Goal: Task Accomplishment & Management: Manage account settings

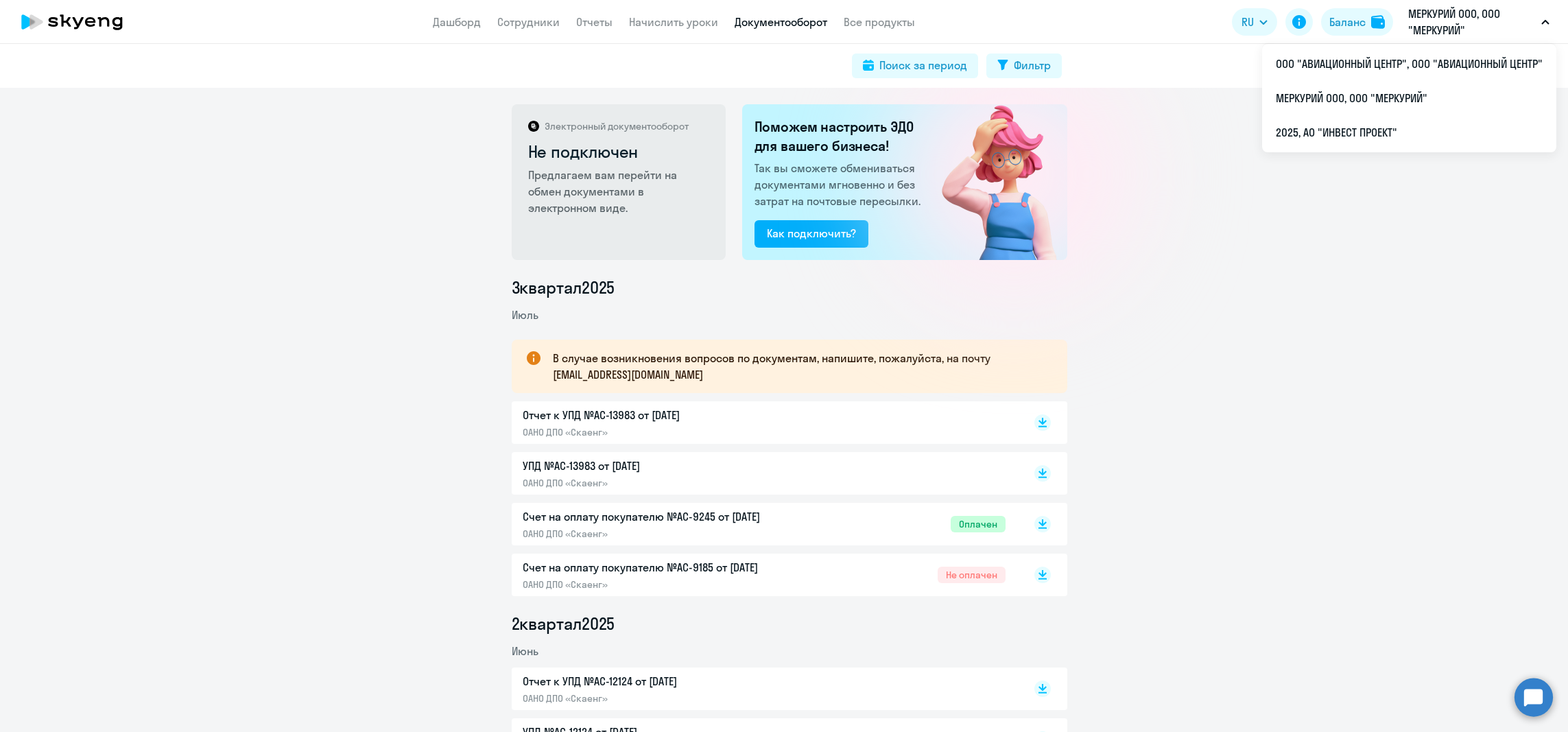
click at [518, 30] on app-menu-item-link "Сотрудники" at bounding box center [528, 22] width 63 height 17
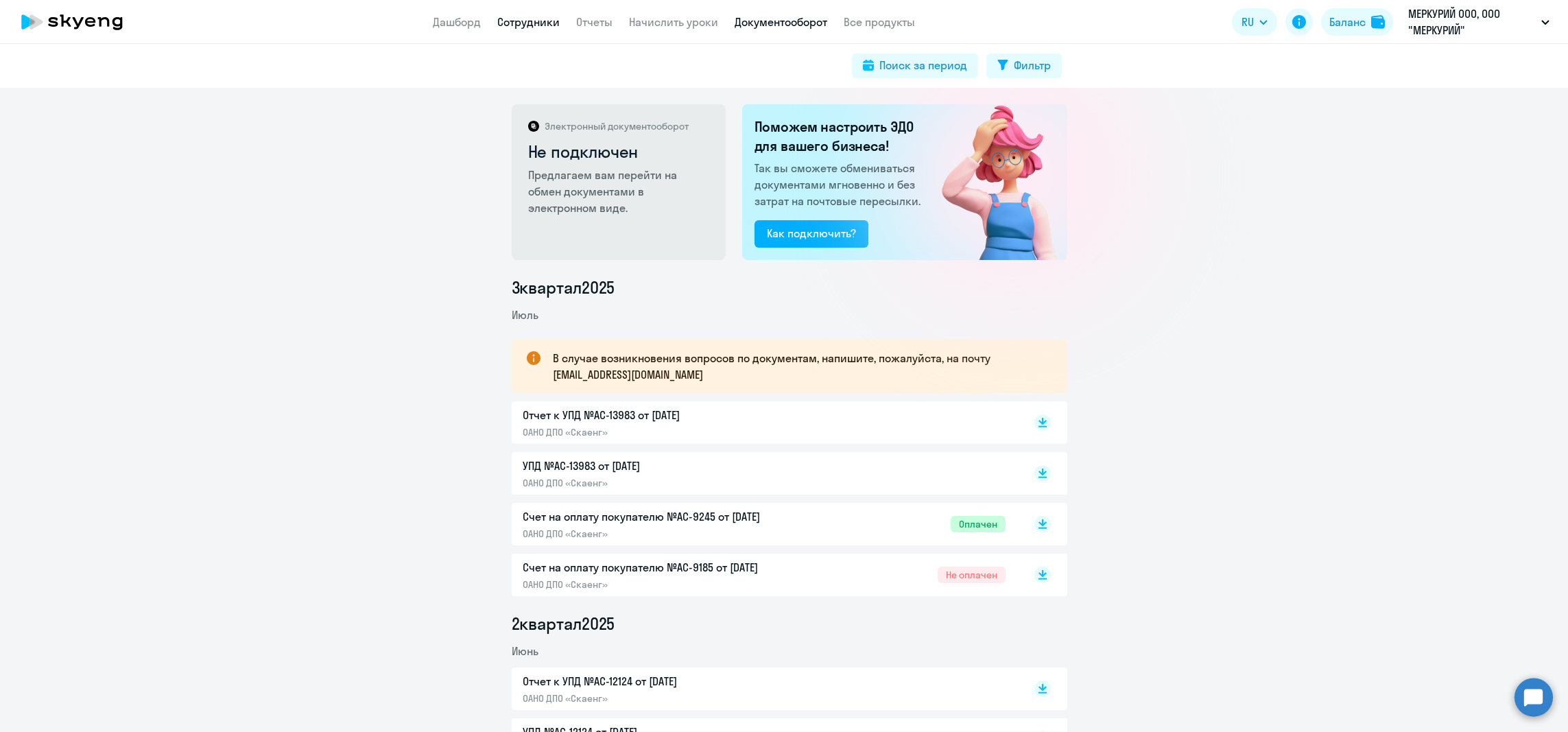
click at [520, 21] on link "Сотрудники" at bounding box center [528, 22] width 63 height 14
select select "30"
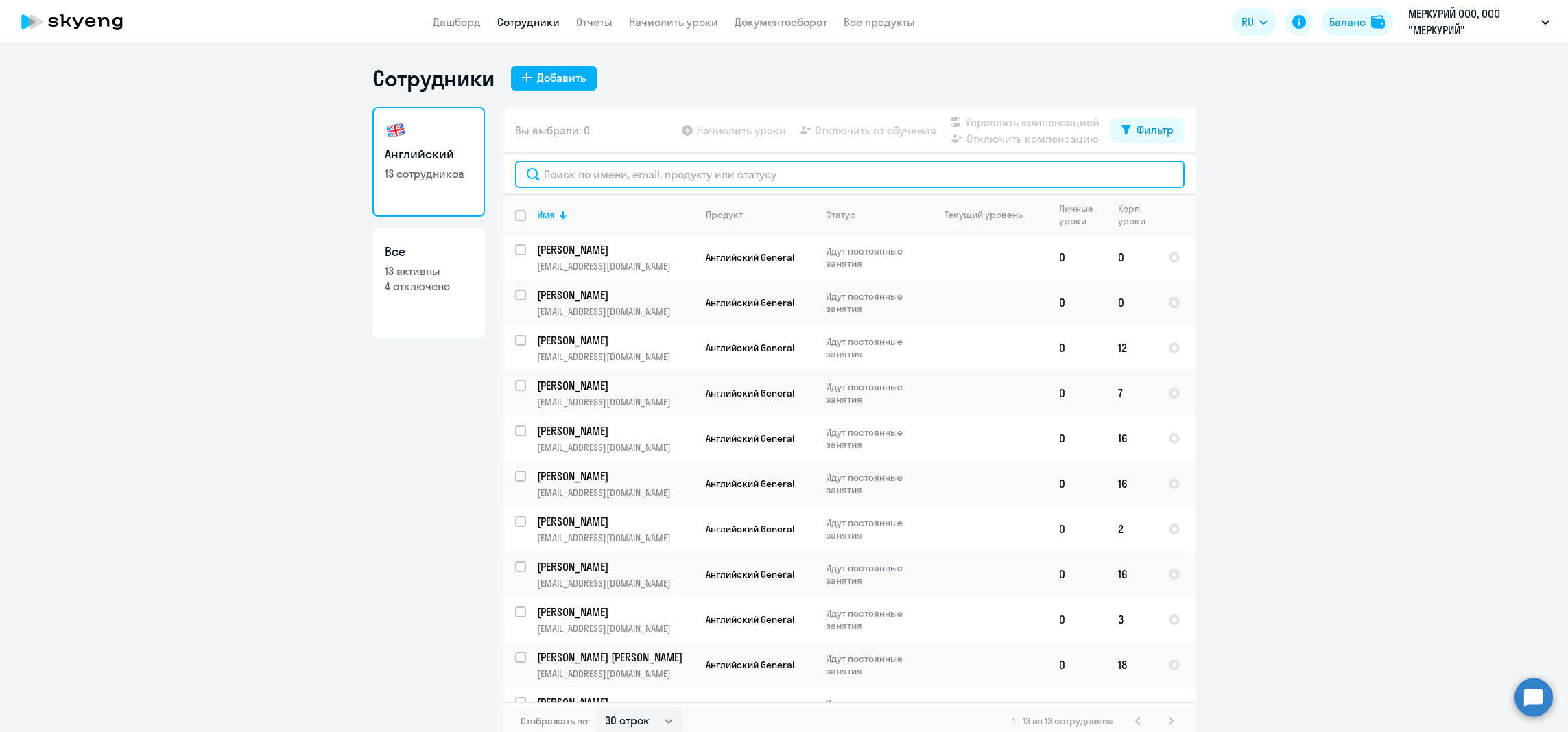
click at [608, 178] on input "text" at bounding box center [849, 174] width 669 height 28
paste input "[PERSON_NAME]"
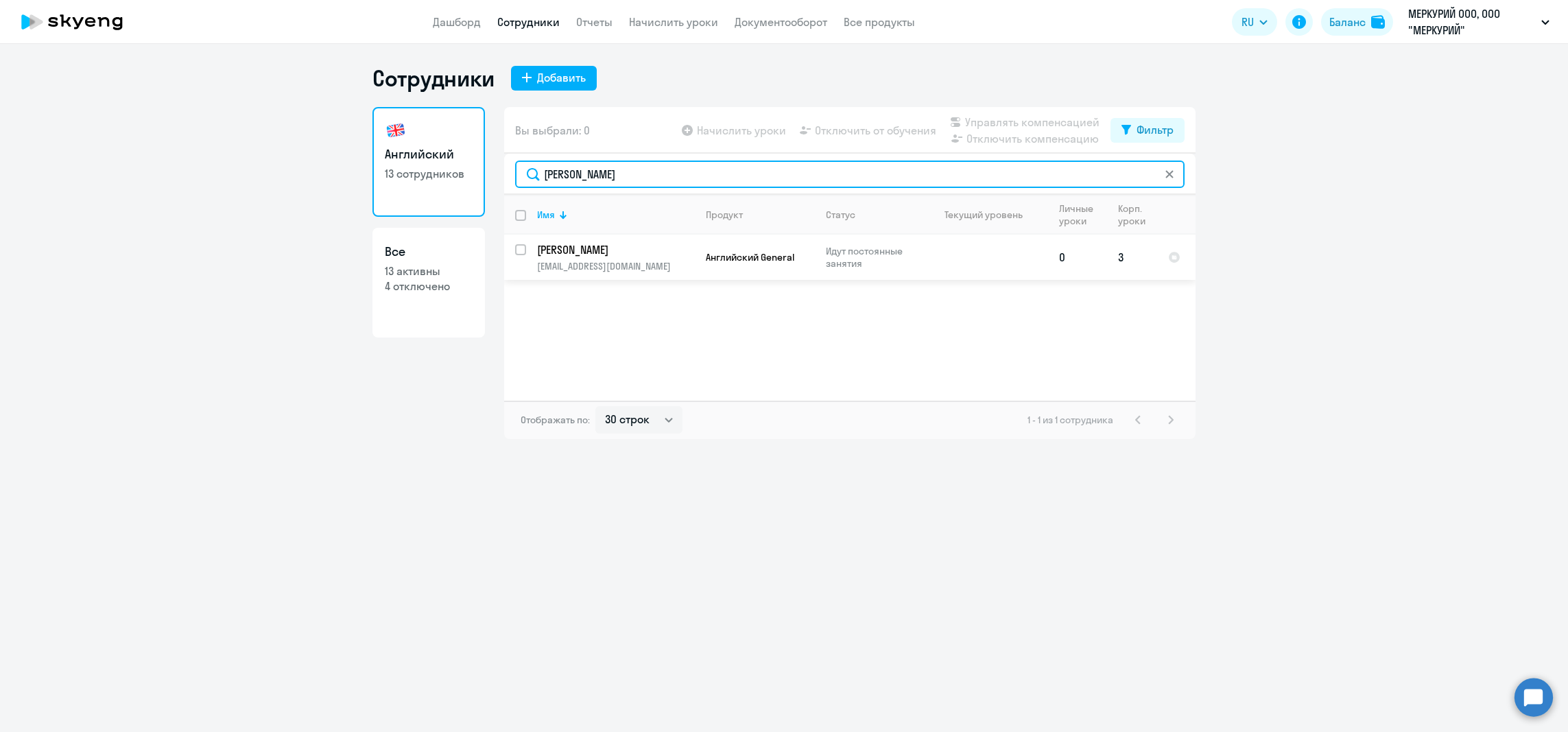
type input "[PERSON_NAME]"
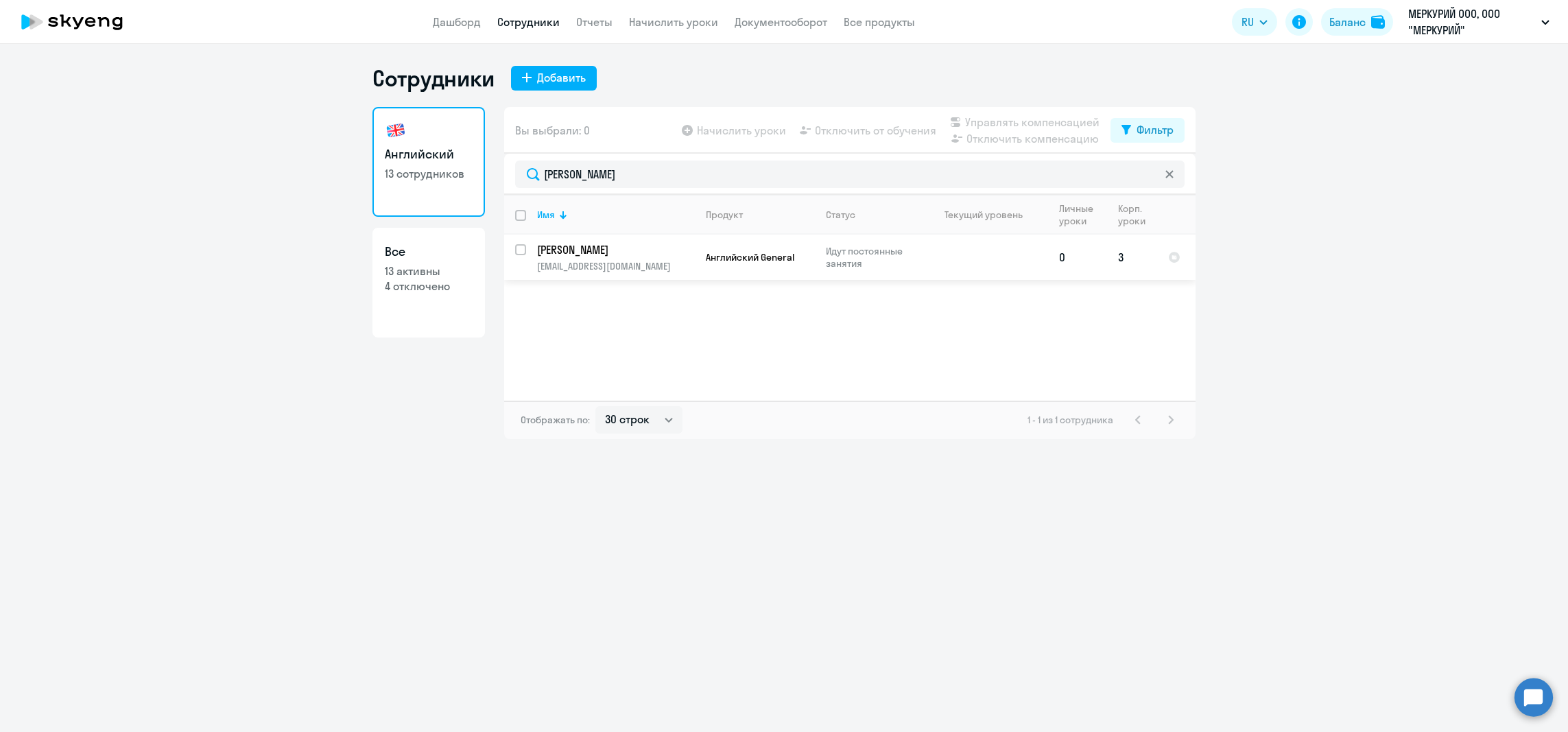
click at [756, 274] on td "Английский General" at bounding box center [755, 258] width 120 height 46
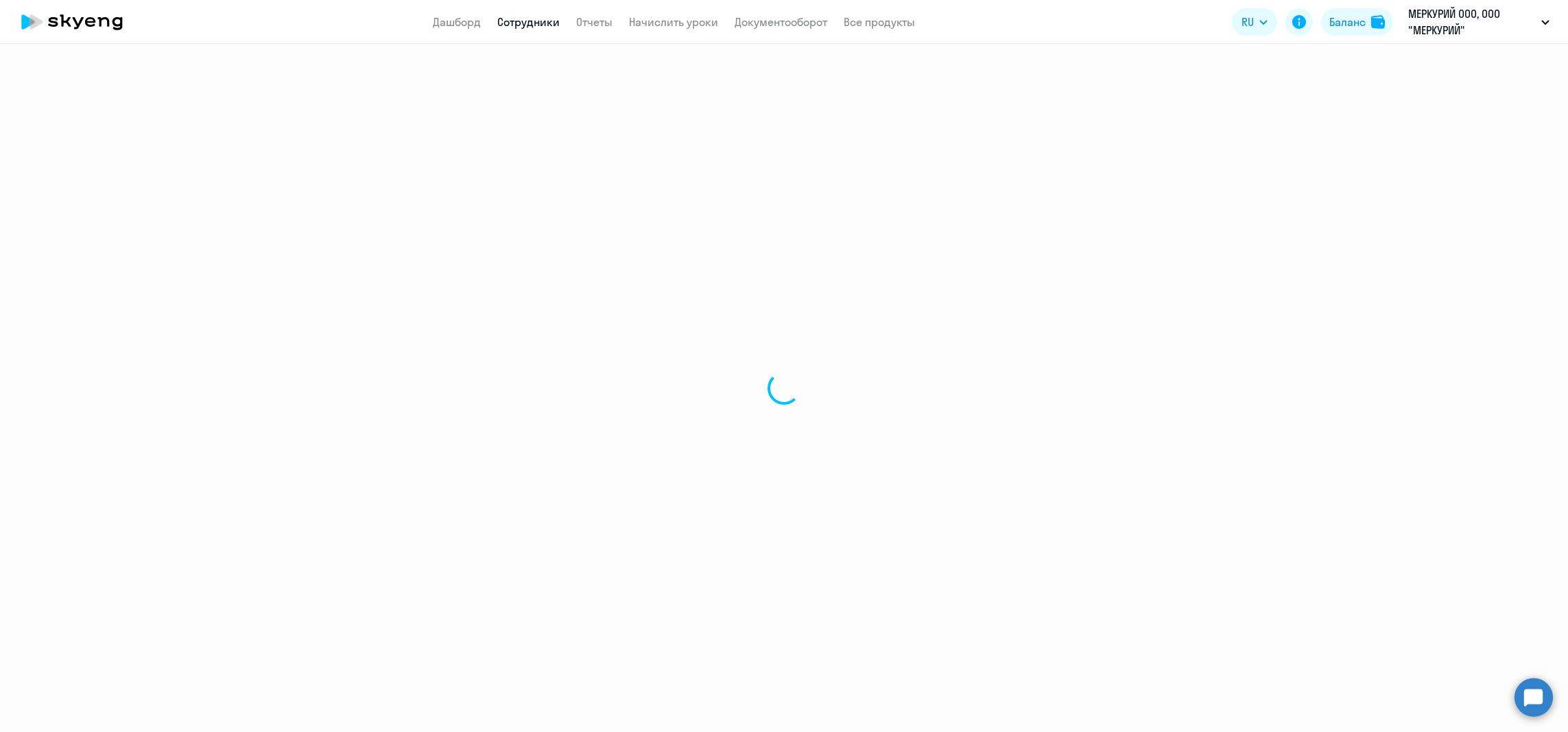
select select "english"
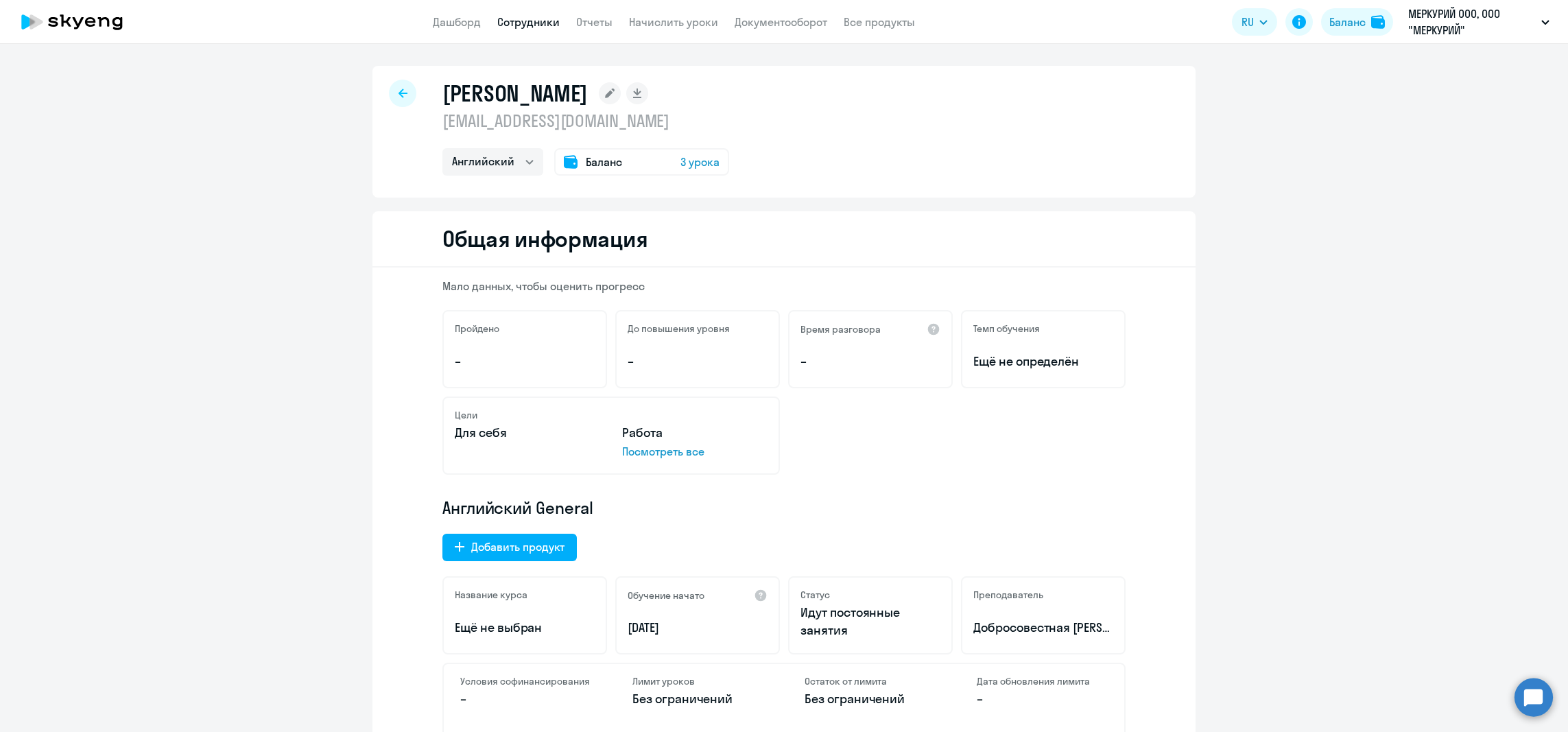
click at [672, 167] on div "Баланс 3 урока" at bounding box center [641, 162] width 175 height 28
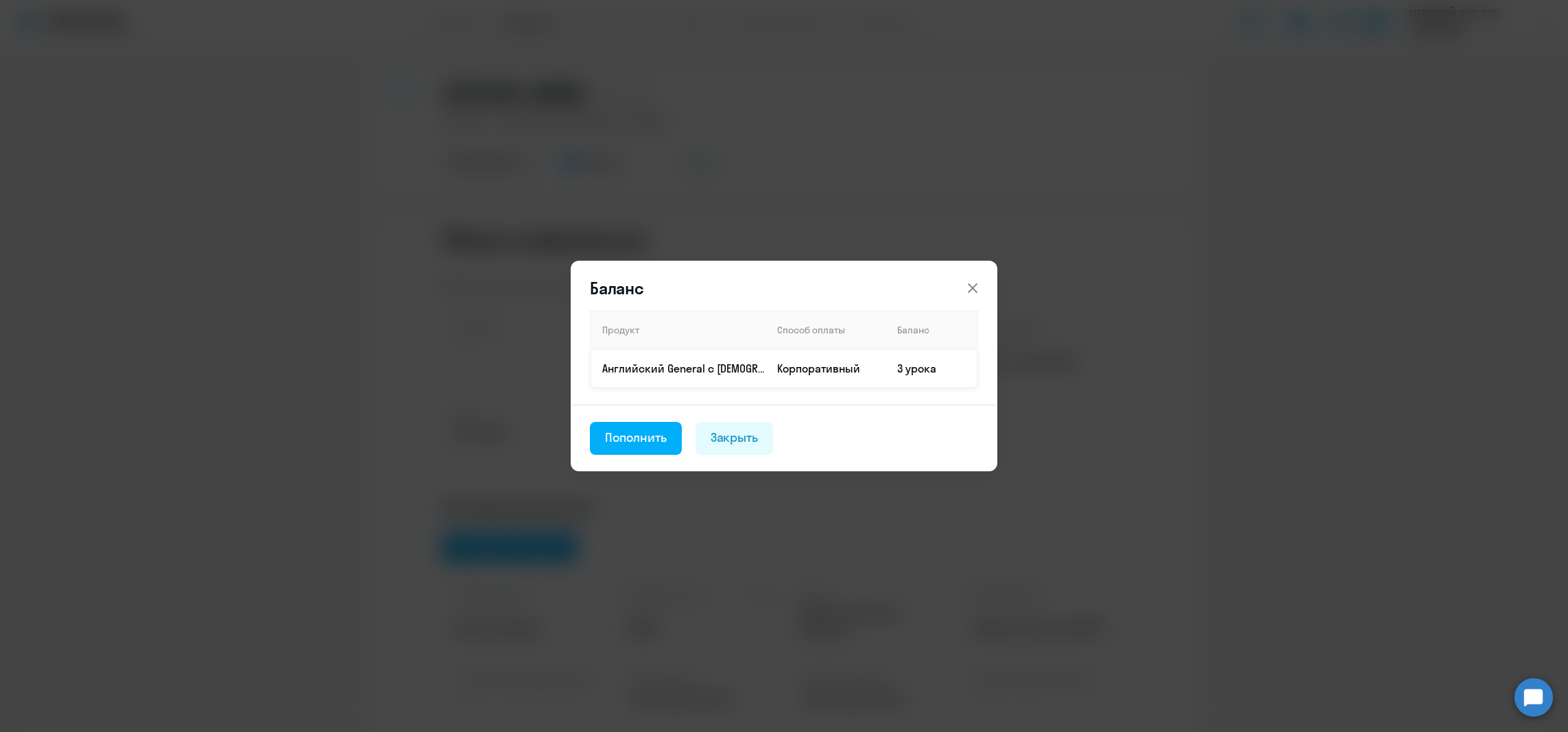
click at [845, 371] on td "Корпоративный" at bounding box center [826, 368] width 120 height 39
click at [973, 290] on icon at bounding box center [972, 287] width 17 height 17
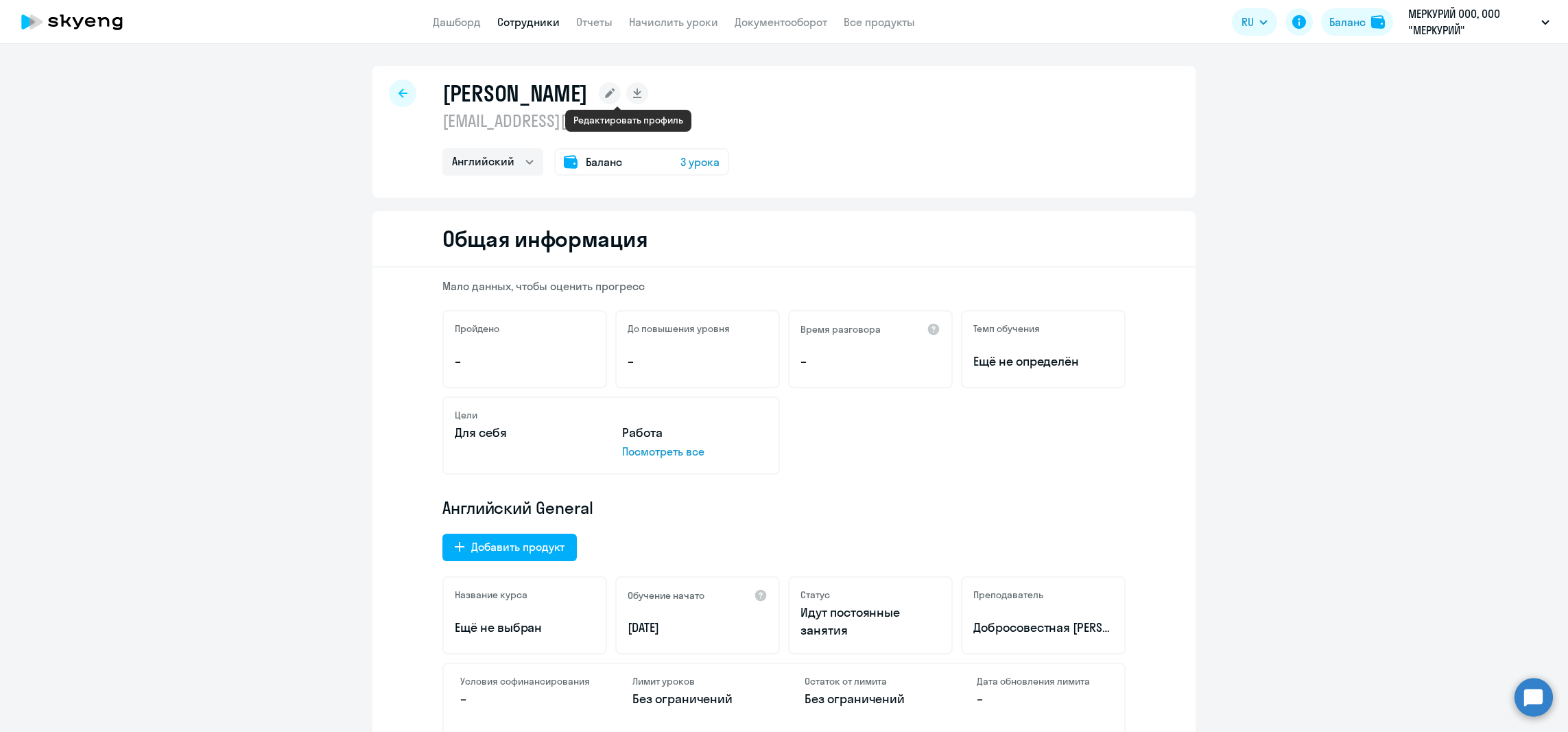
click at [614, 96] on icon at bounding box center [610, 93] width 10 height 10
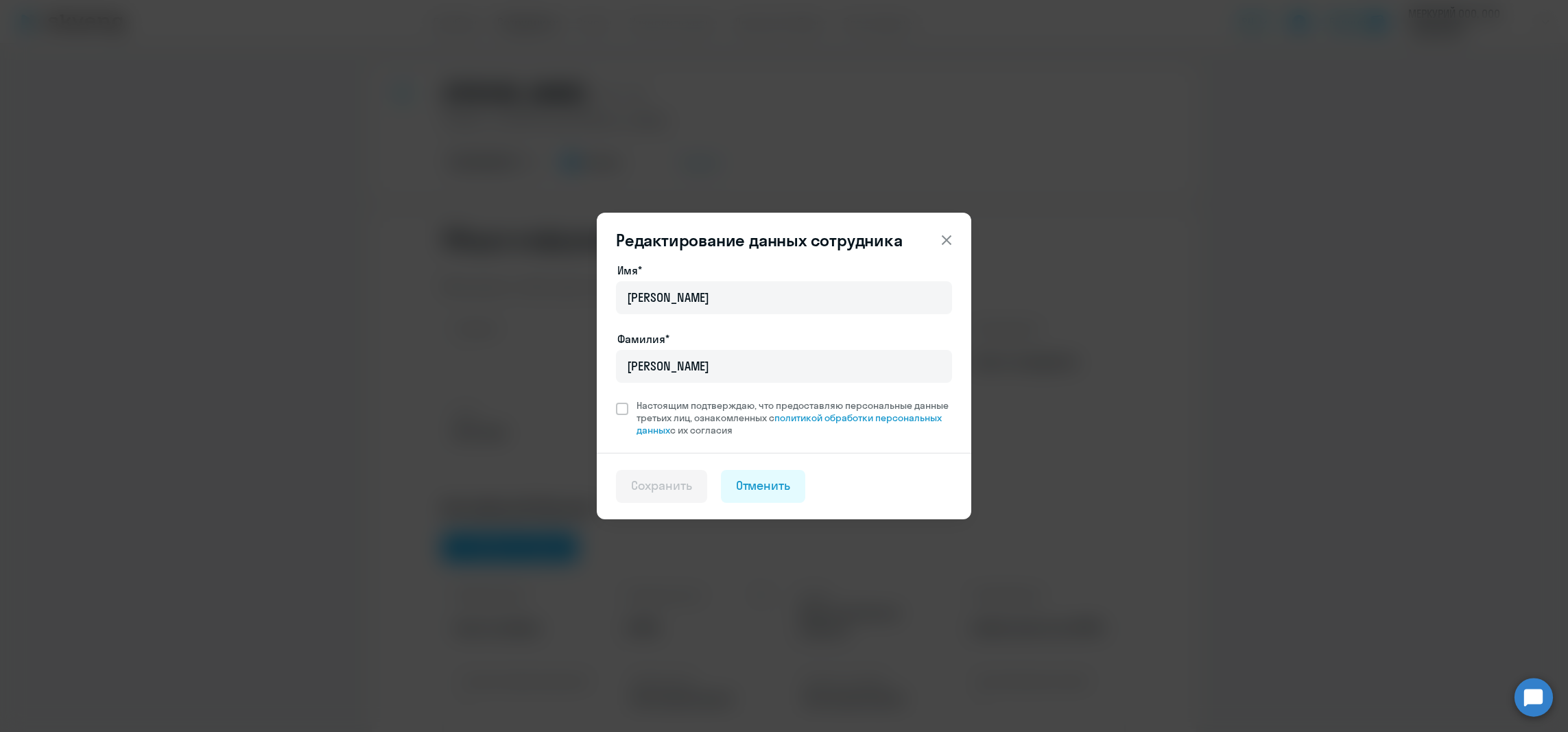
click at [1029, 333] on div "Редактирование данных сотрудника Имя* [PERSON_NAME]* [PERSON_NAME] подтверждаю,…" at bounding box center [784, 366] width 664 height 384
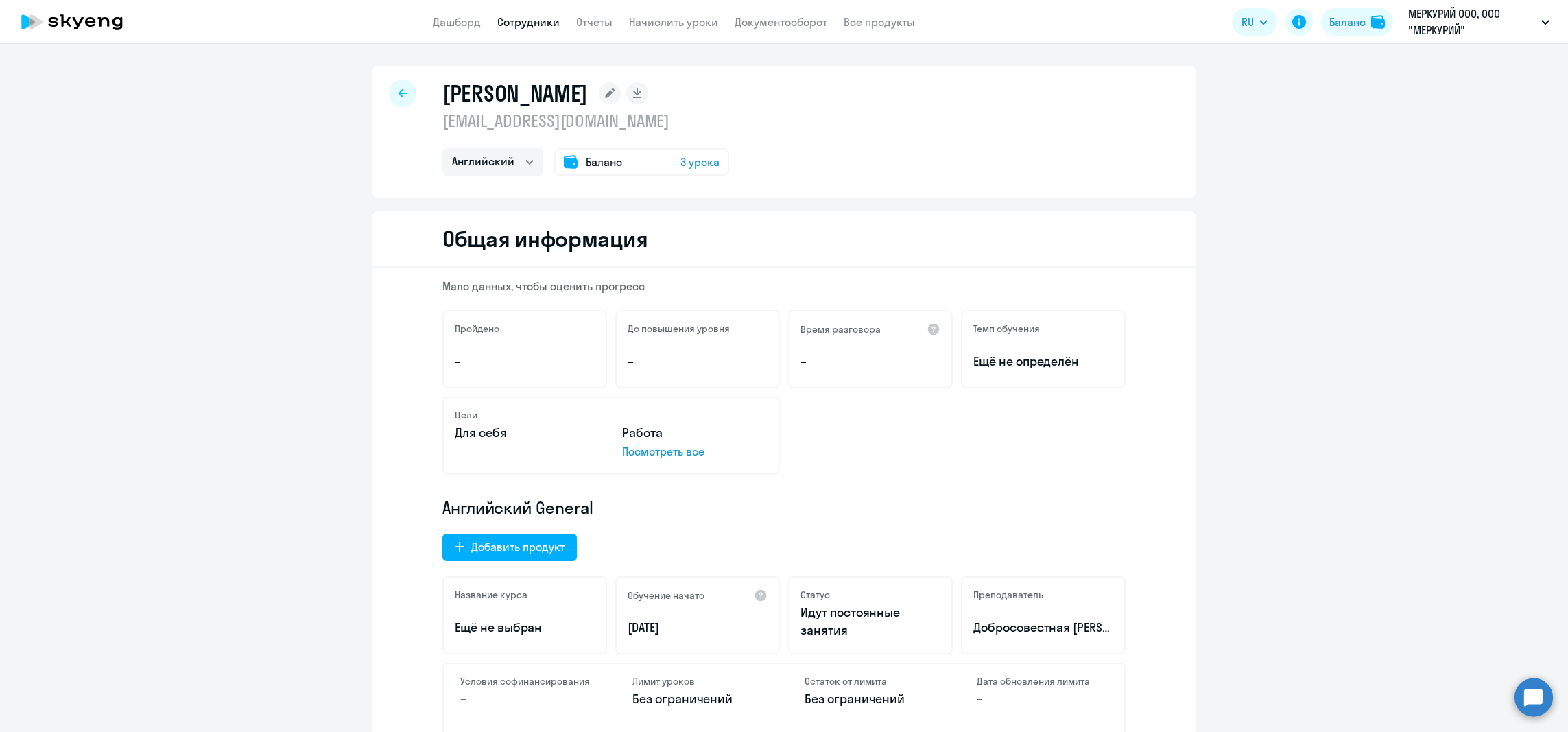
click at [404, 91] on div at bounding box center [403, 93] width 28 height 28
select select "30"
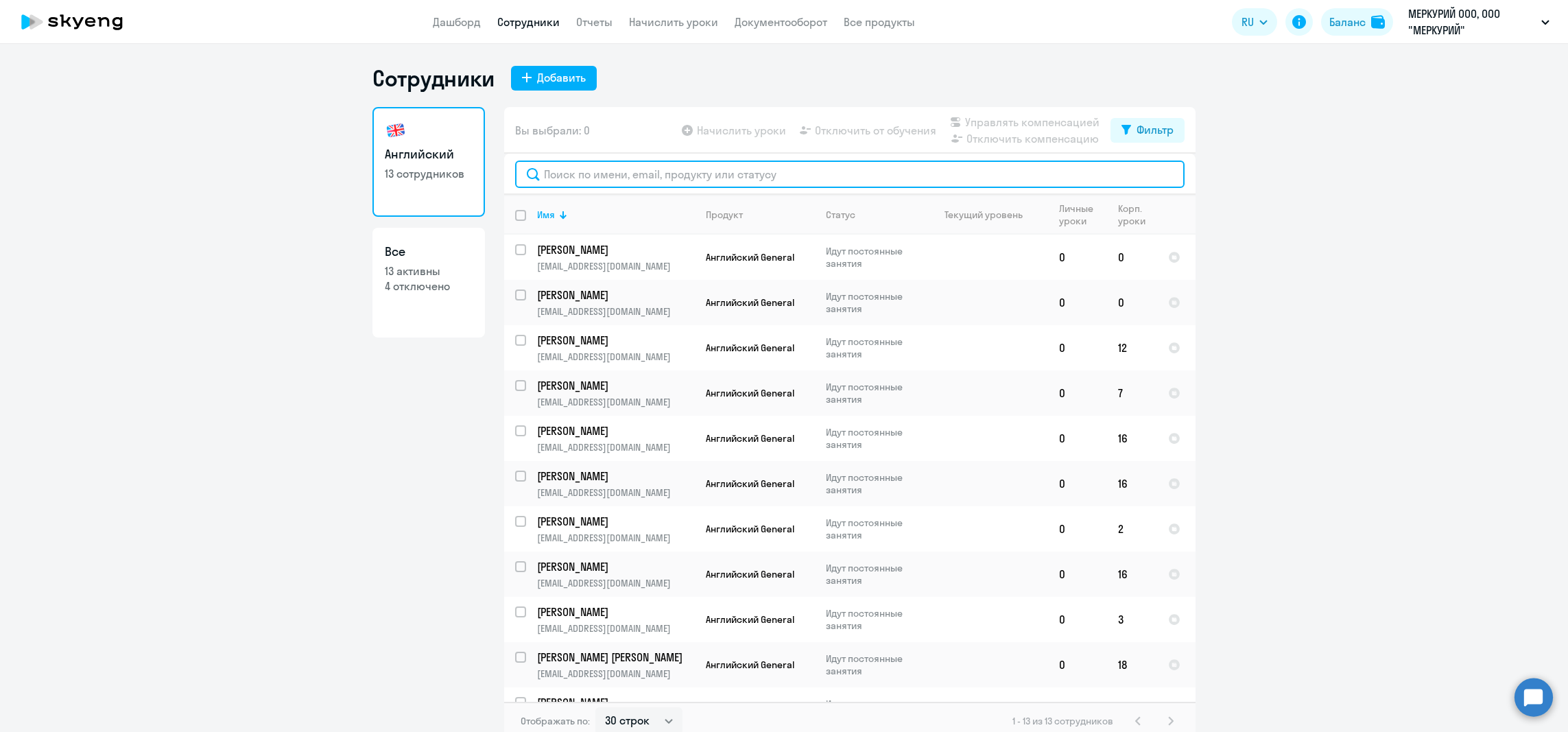
click at [698, 178] on input "text" at bounding box center [849, 174] width 669 height 28
paste input "[PERSON_NAME]"
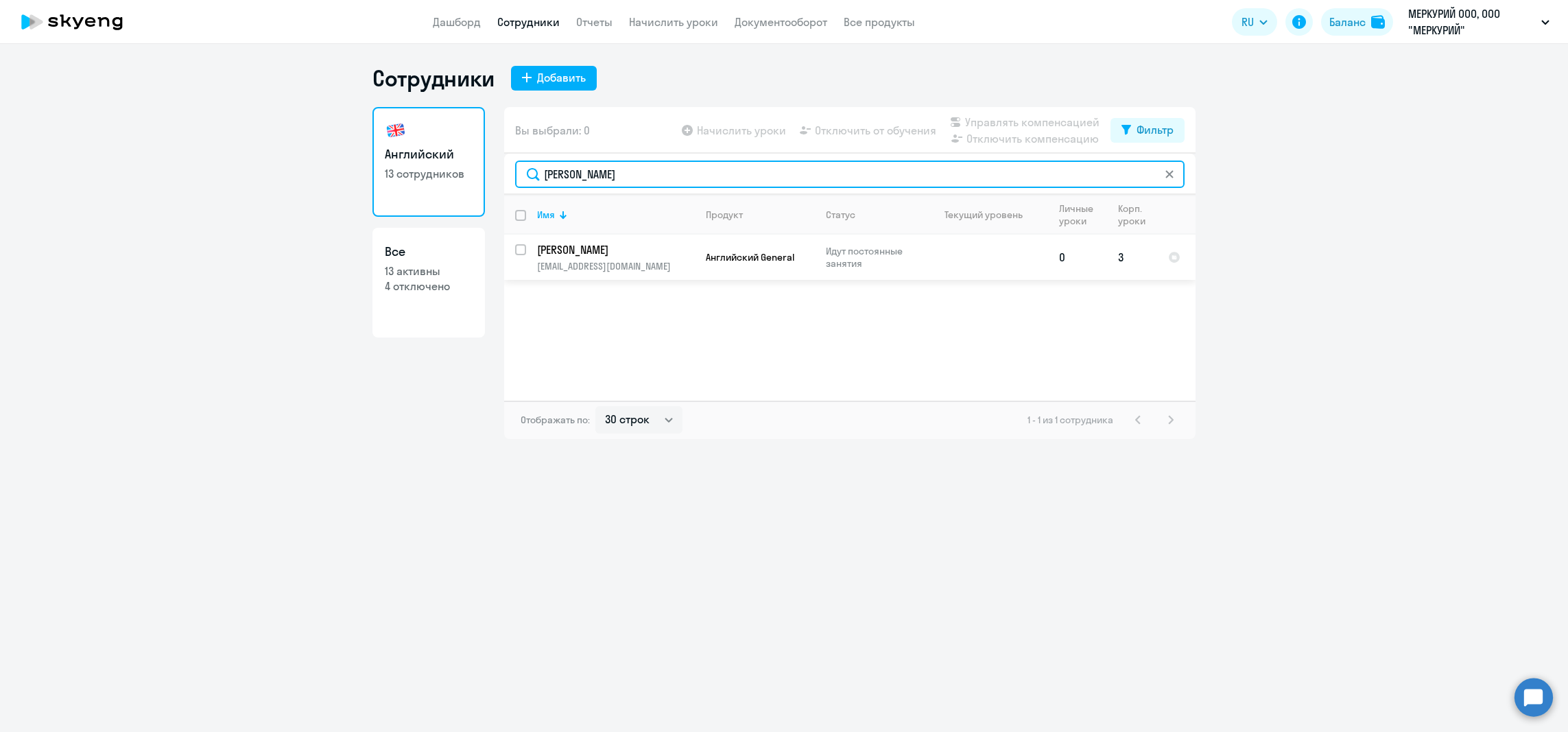
type input "[PERSON_NAME]"
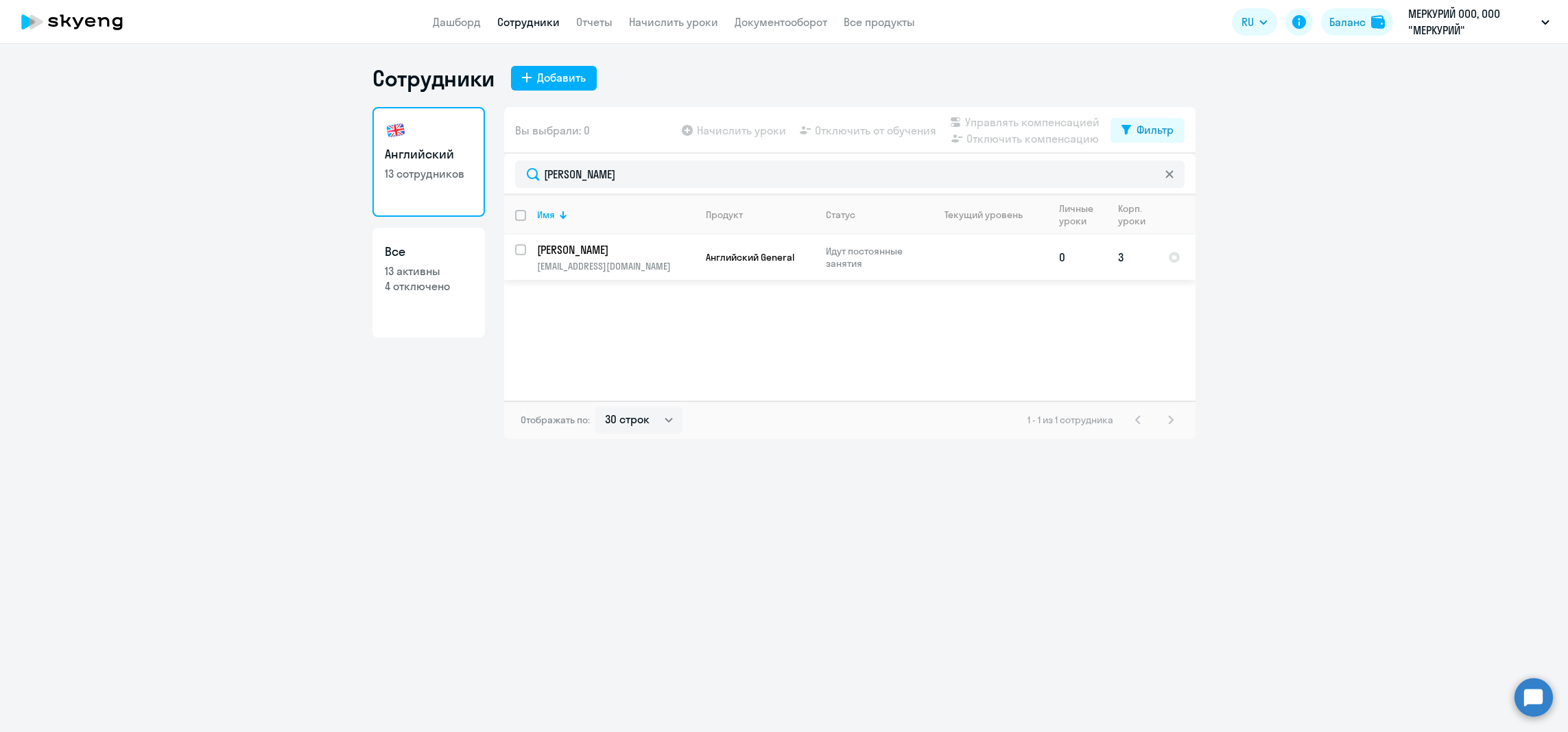
click at [521, 249] on input "select row 41415484" at bounding box center [529, 259] width 28 height 28
checkbox input "true"
click at [1007, 118] on span "Управлять компенсацией" at bounding box center [1032, 122] width 134 height 17
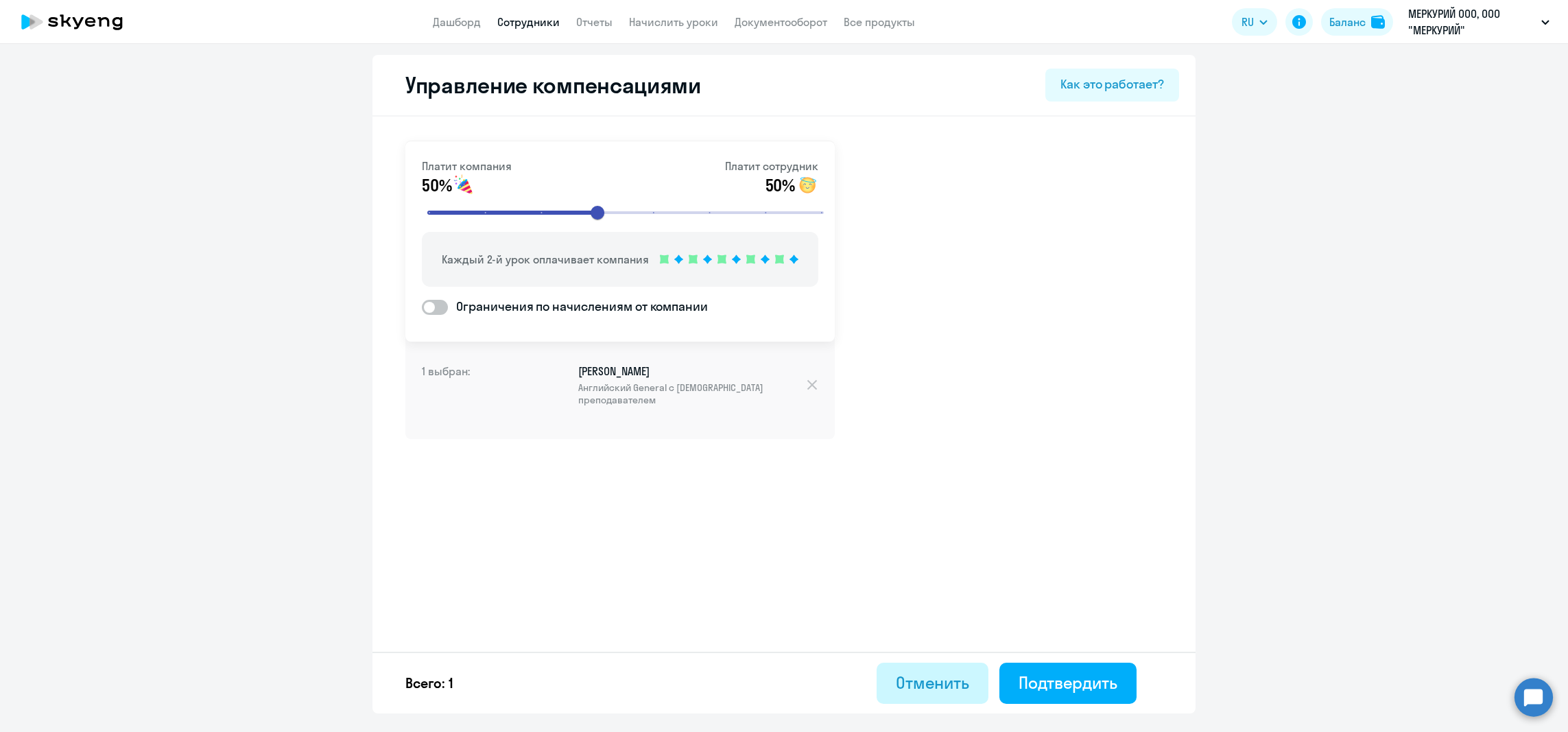
click at [901, 687] on div "Отменить" at bounding box center [933, 682] width 74 height 22
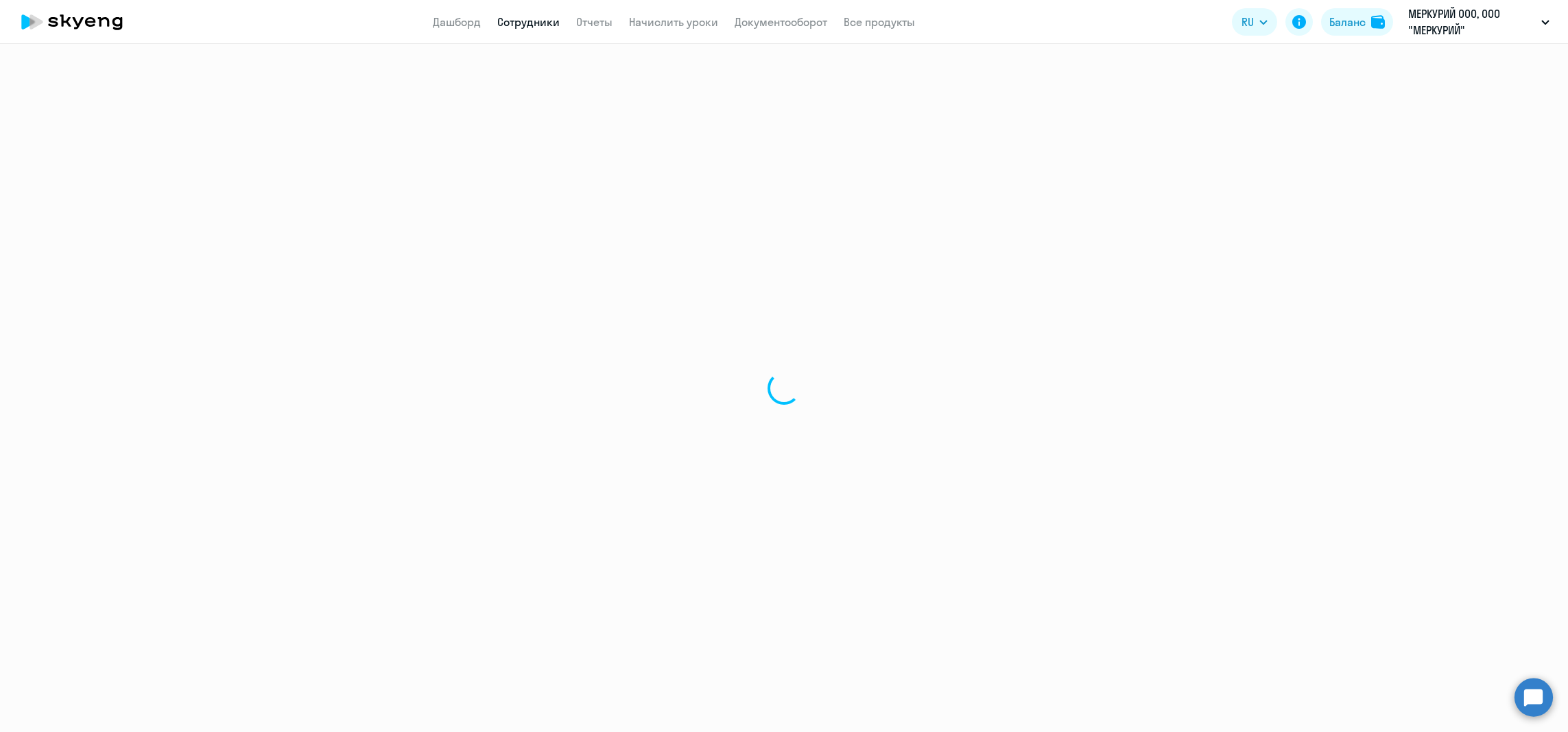
select select "30"
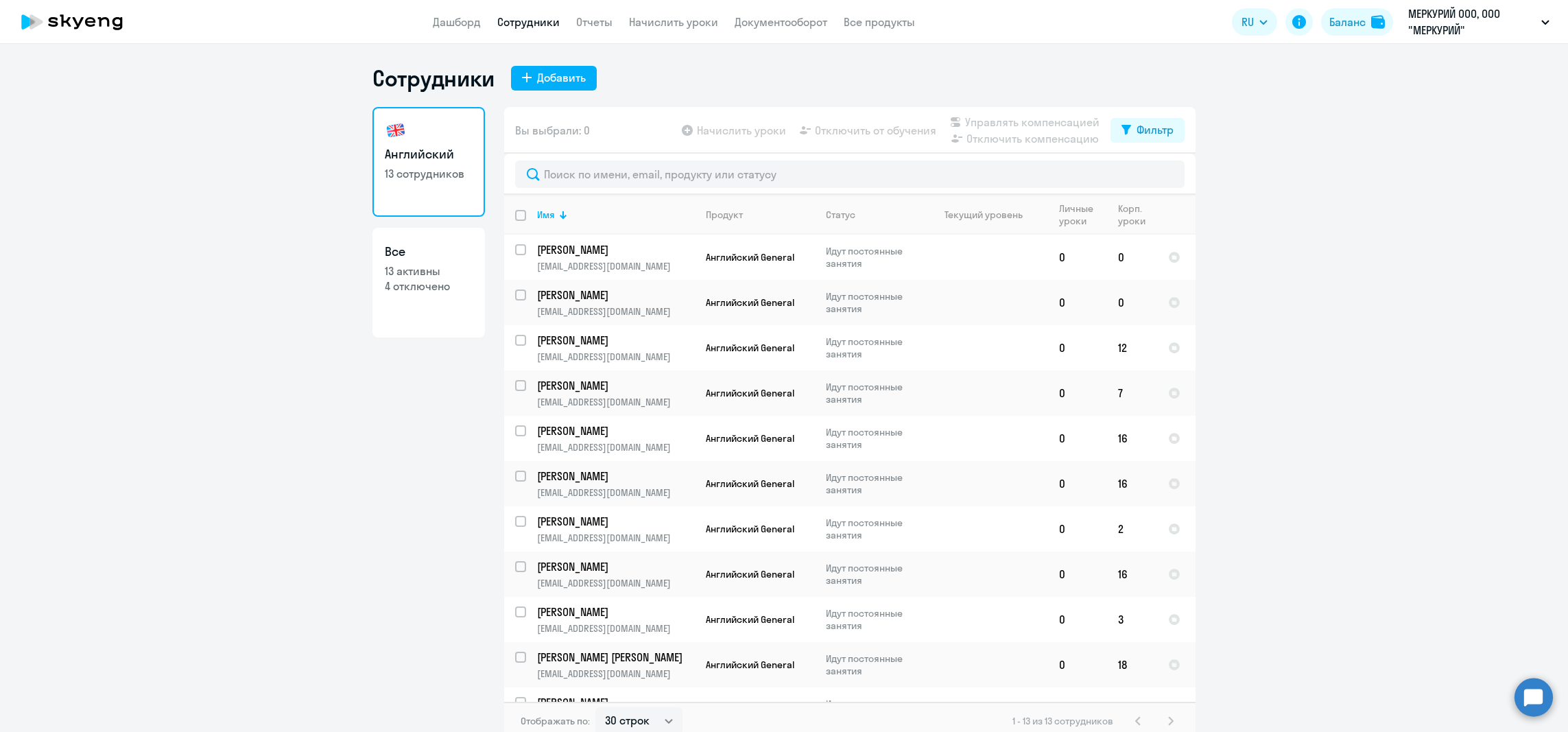
click at [695, 151] on div "Вы выбрали: 0 Начислить уроки Отключить от обучения Управлять компенсацией Откл…" at bounding box center [849, 130] width 691 height 47
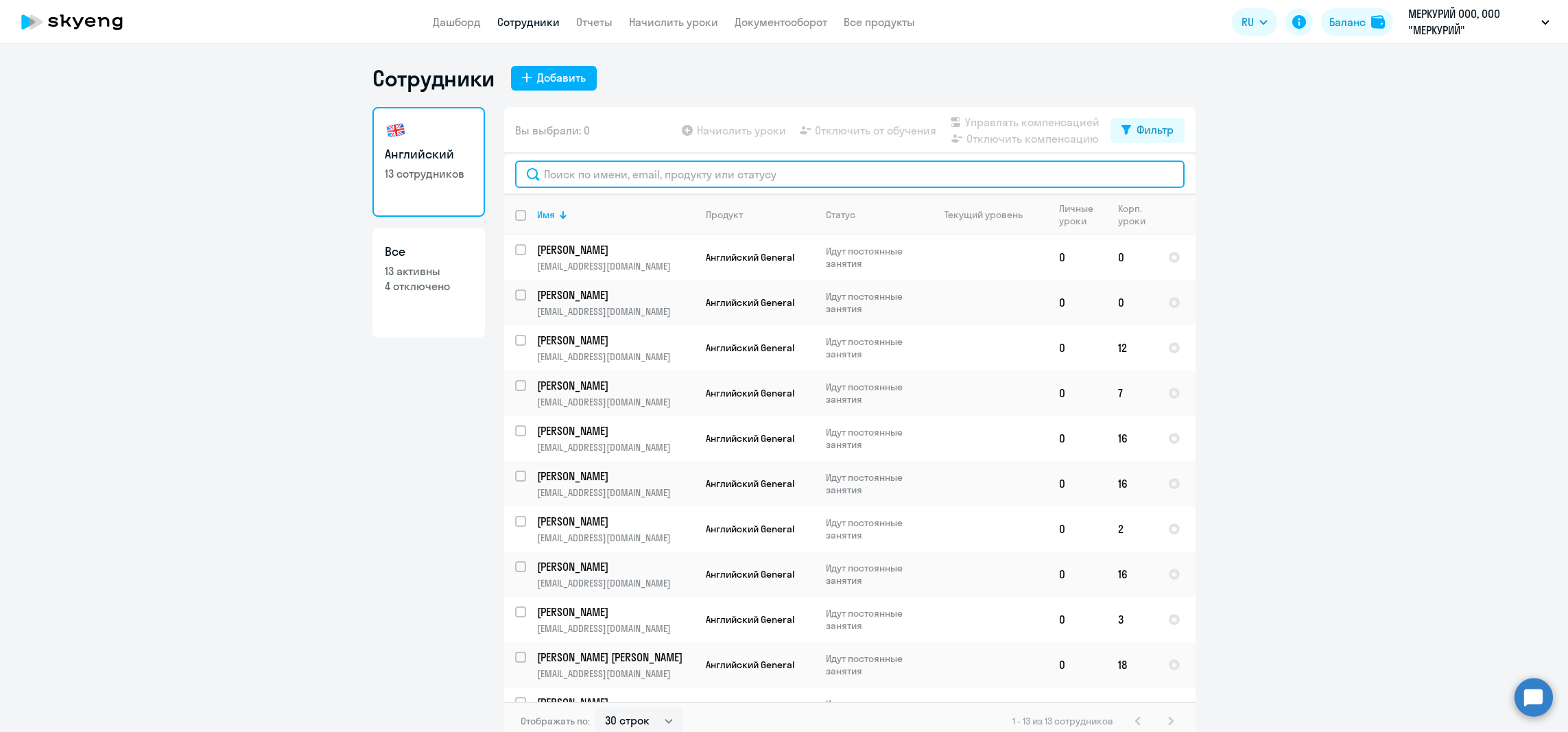
click at [697, 176] on input "text" at bounding box center [849, 174] width 669 height 28
paste input "[PERSON_NAME]"
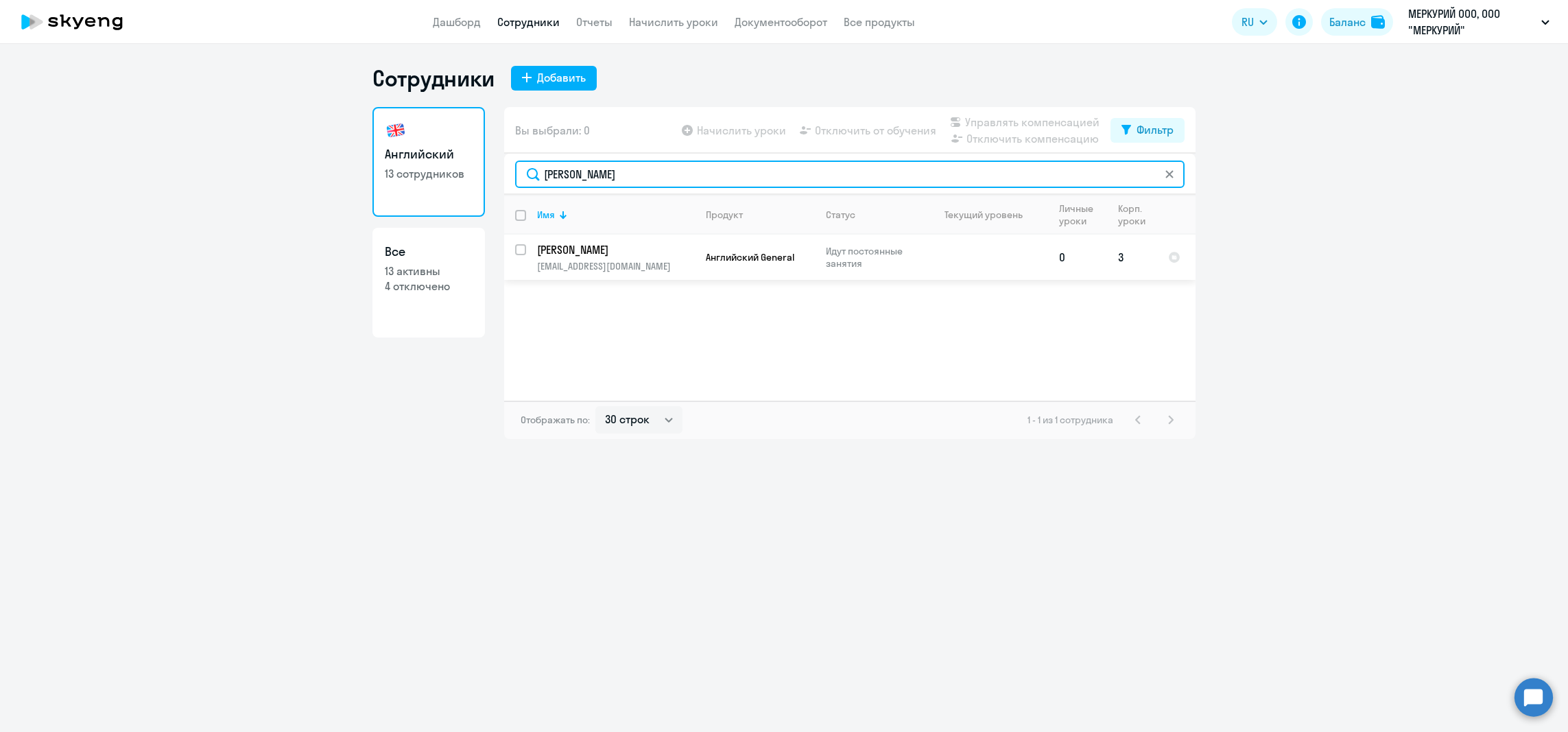
type input "[PERSON_NAME]"
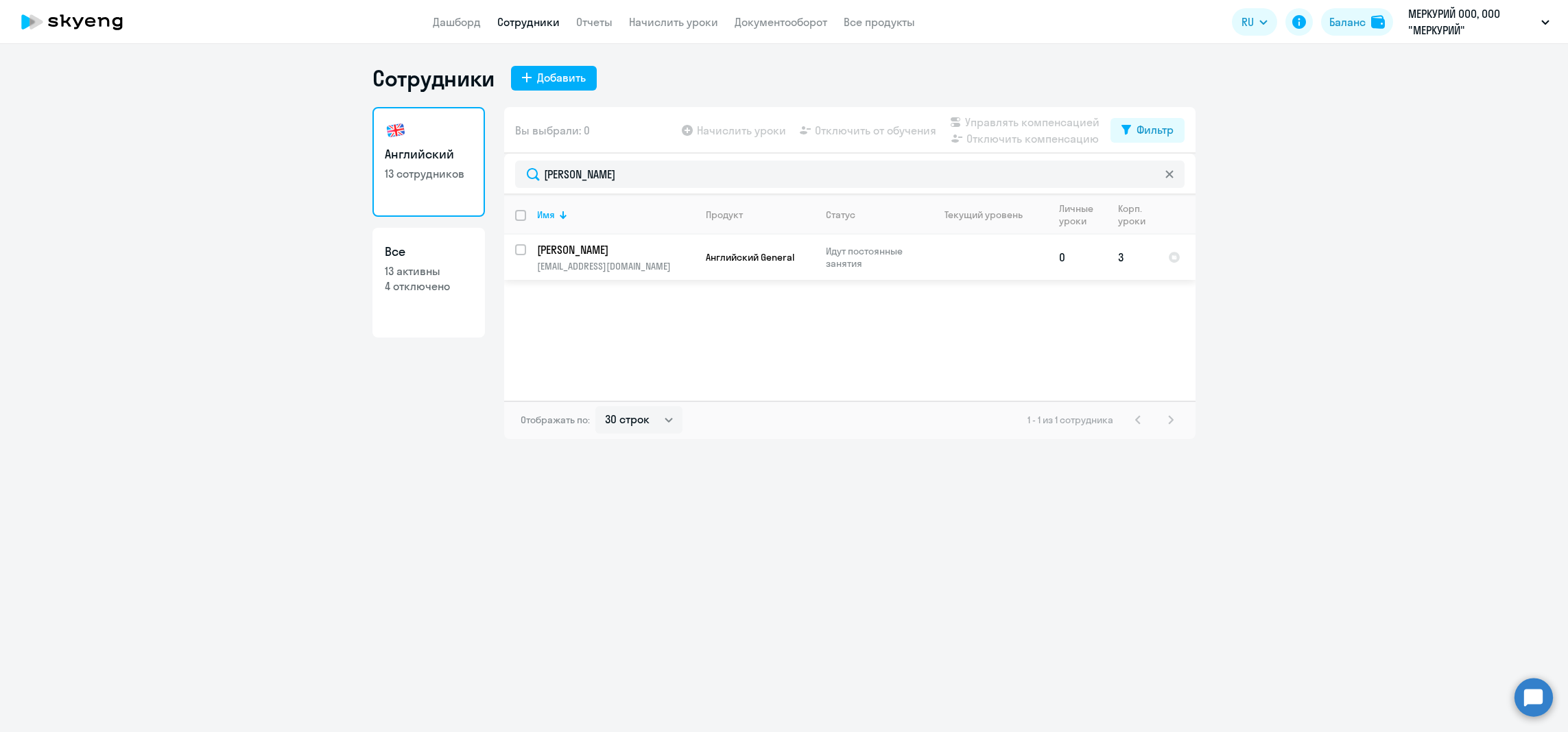
click at [1125, 265] on td "3" at bounding box center [1132, 258] width 50 height 46
select select "english"
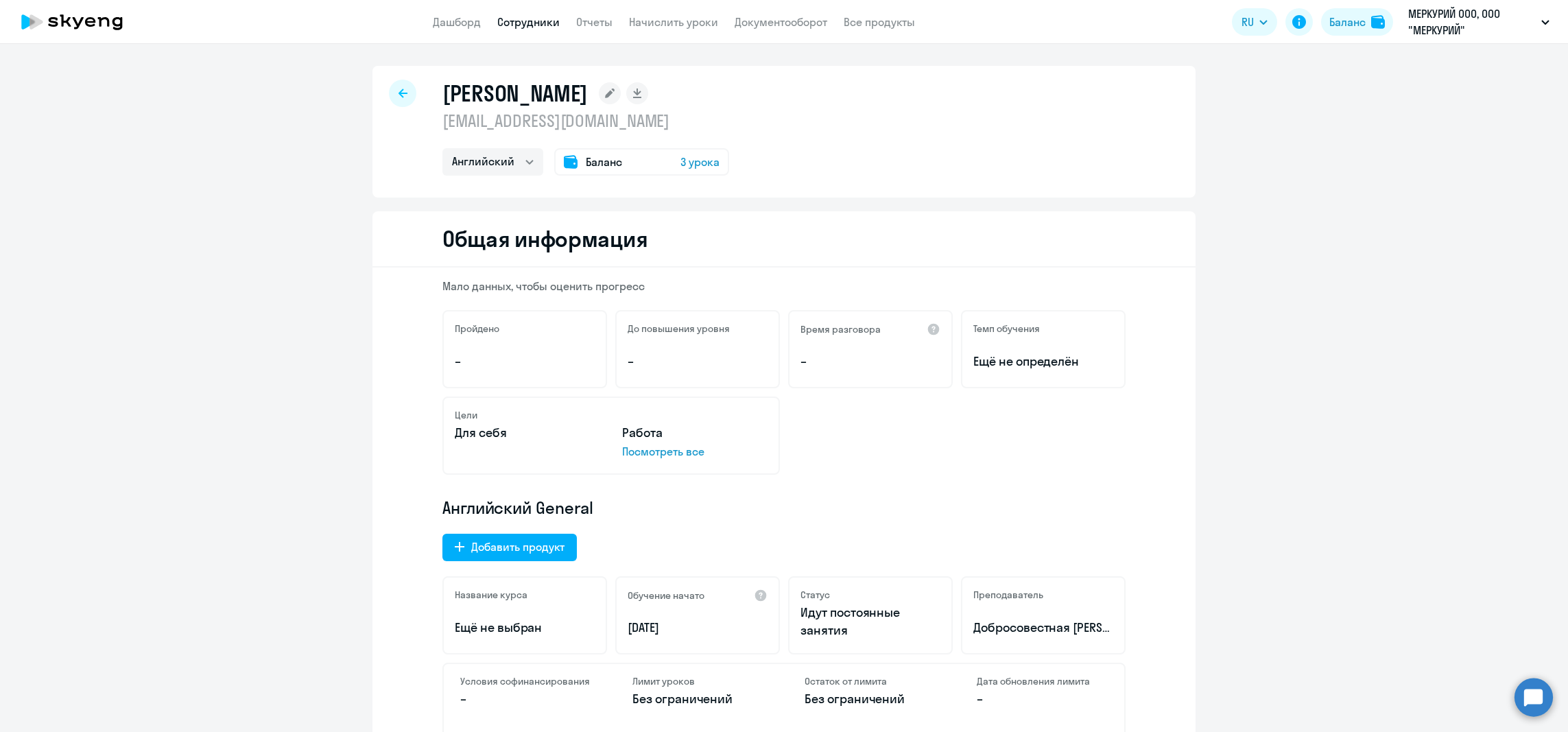
click at [695, 166] on span "3 урока" at bounding box center [699, 162] width 39 height 17
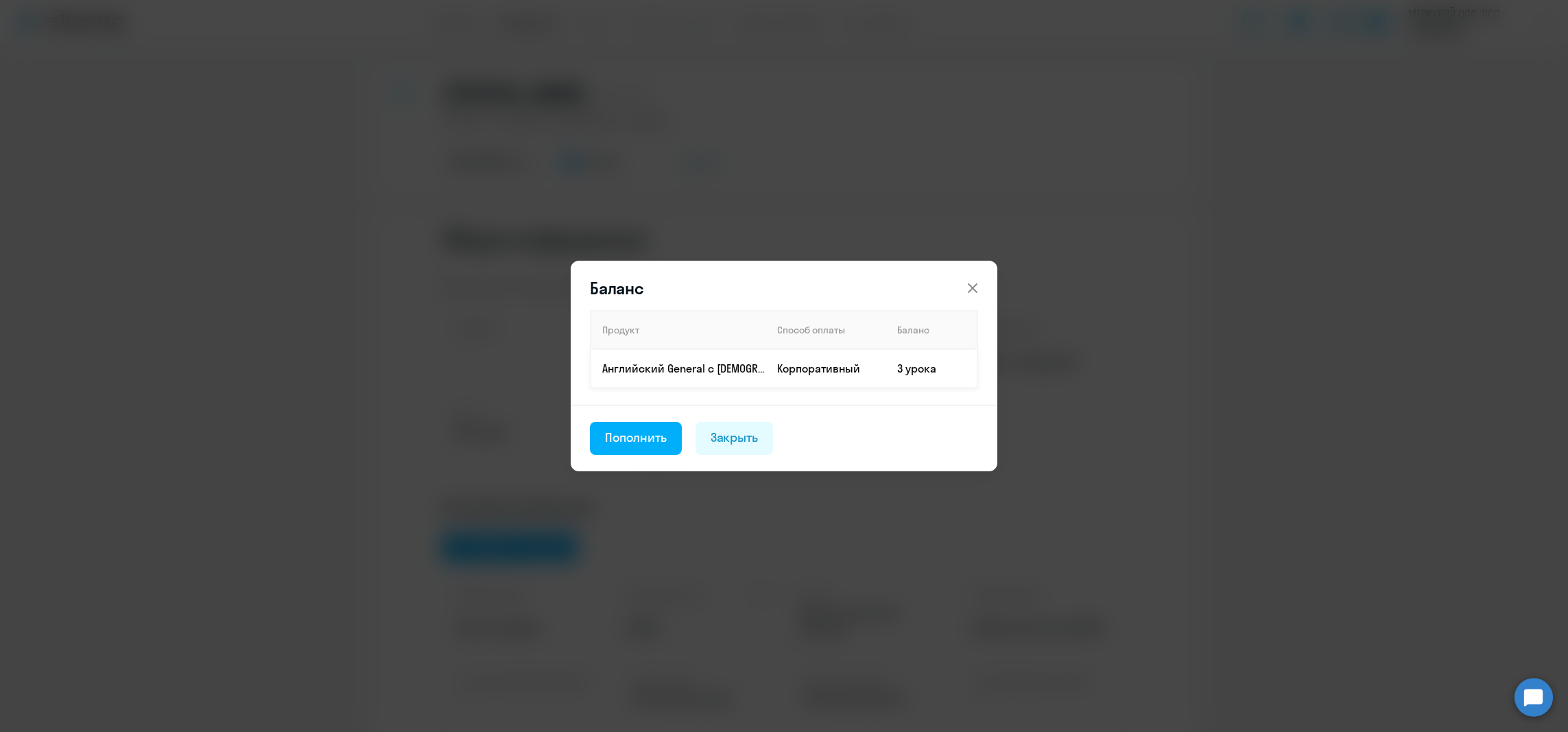
drag, startPoint x: 915, startPoint y: 370, endPoint x: 924, endPoint y: 350, distance: 21.9
click at [914, 370] on td "3 урока" at bounding box center [932, 368] width 91 height 39
click at [968, 287] on icon at bounding box center [972, 287] width 17 height 17
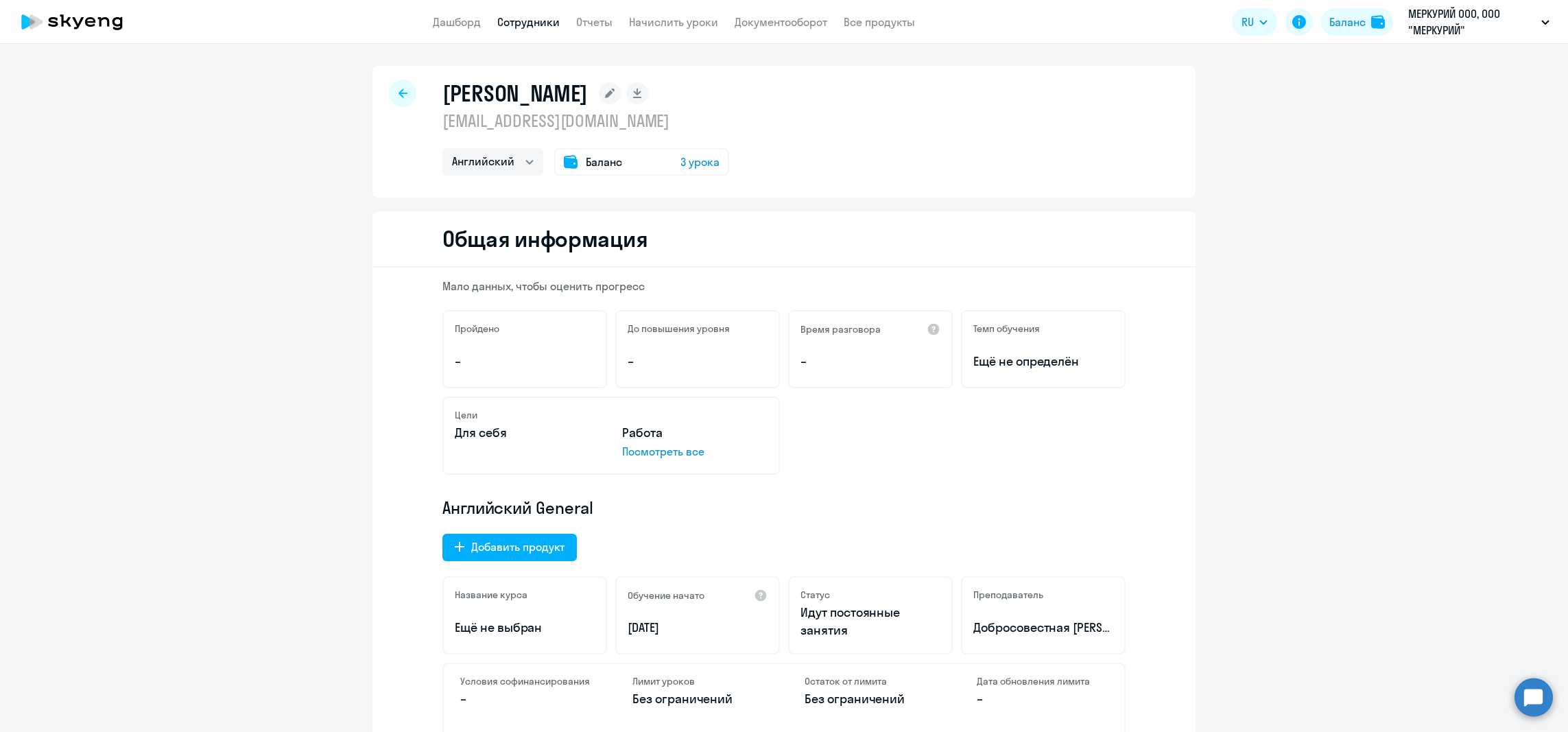
click at [658, 161] on div "Баланс 3 урока" at bounding box center [641, 162] width 175 height 28
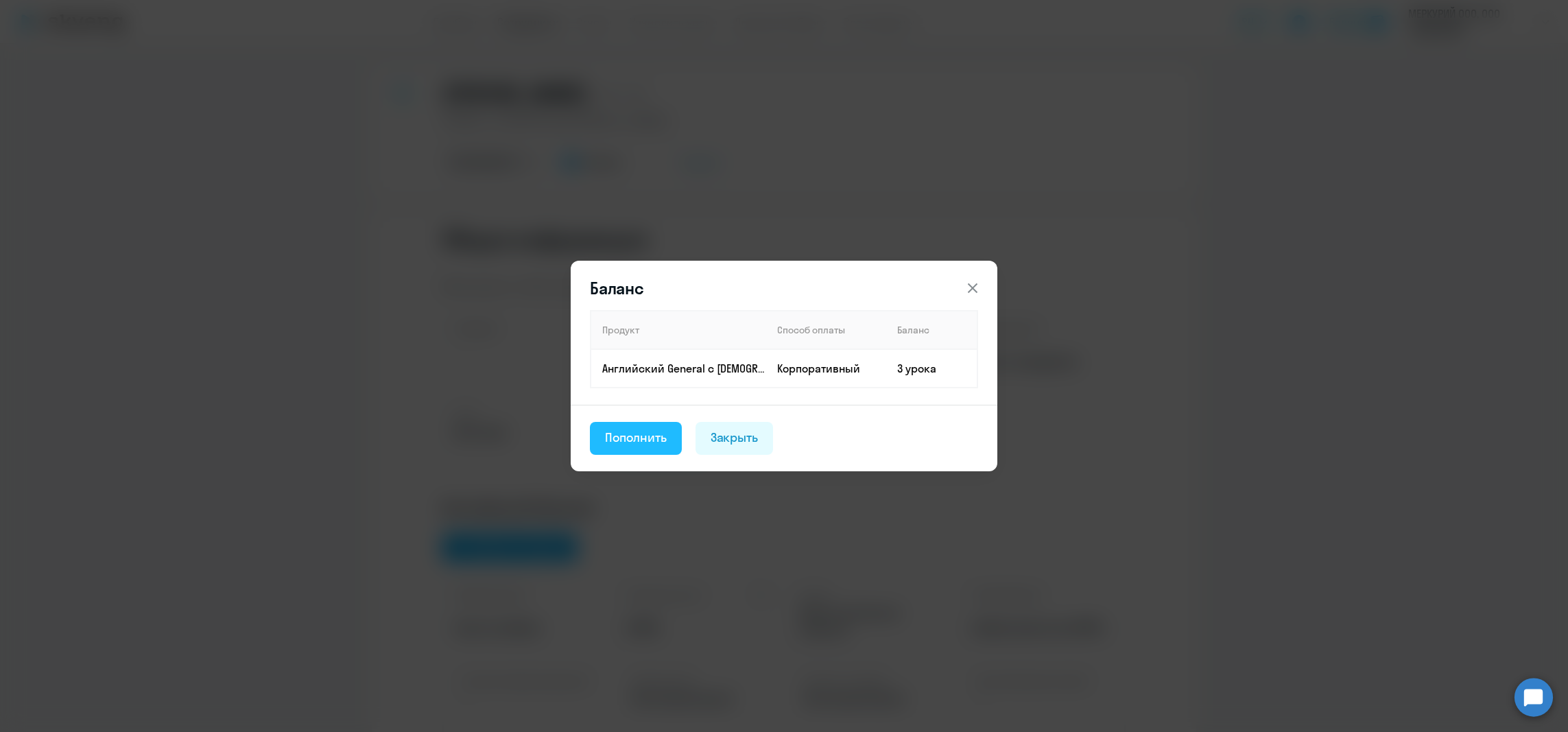
click at [646, 444] on div "Пополнить" at bounding box center [635, 438] width 62 height 18
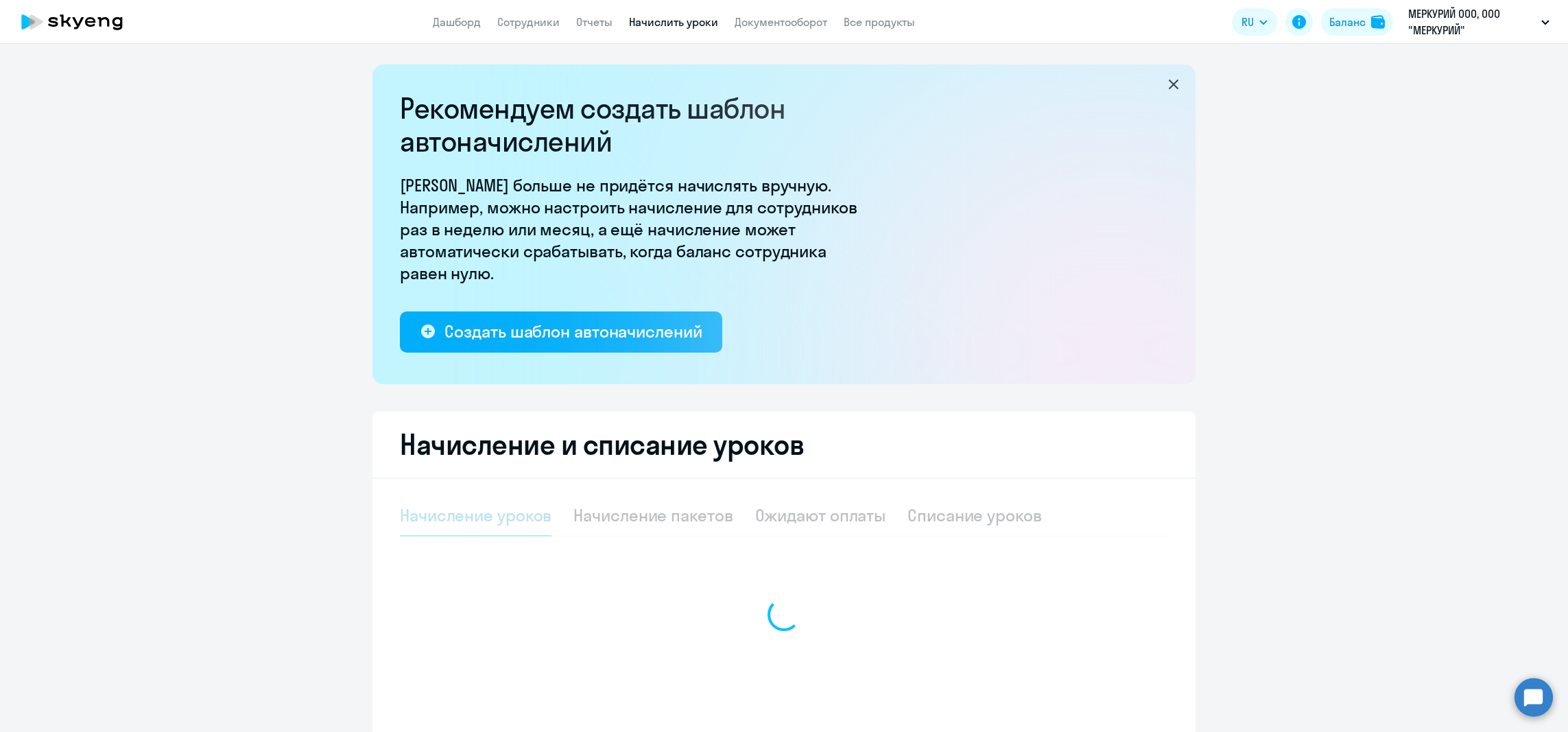
select select "10"
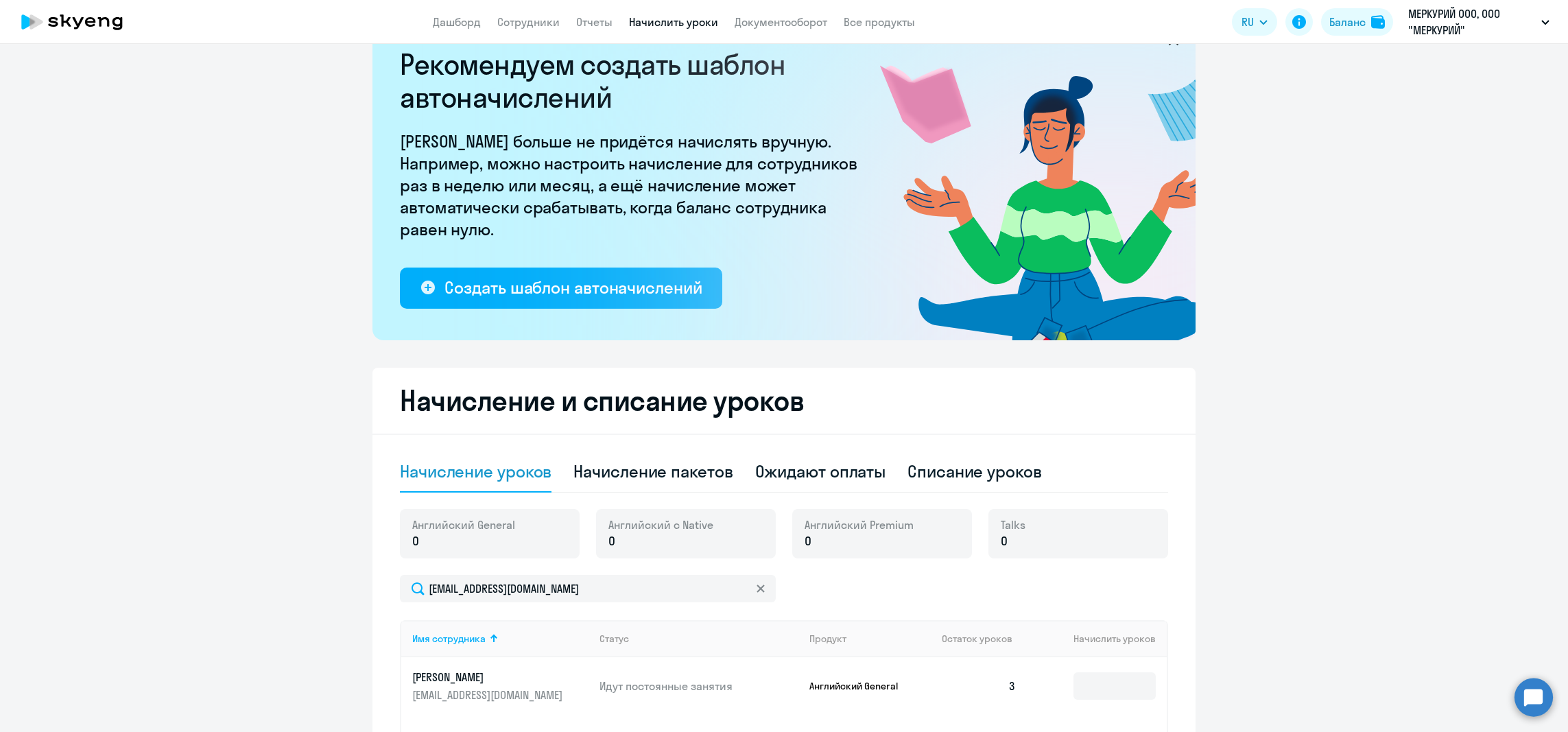
scroll to position [69, 0]
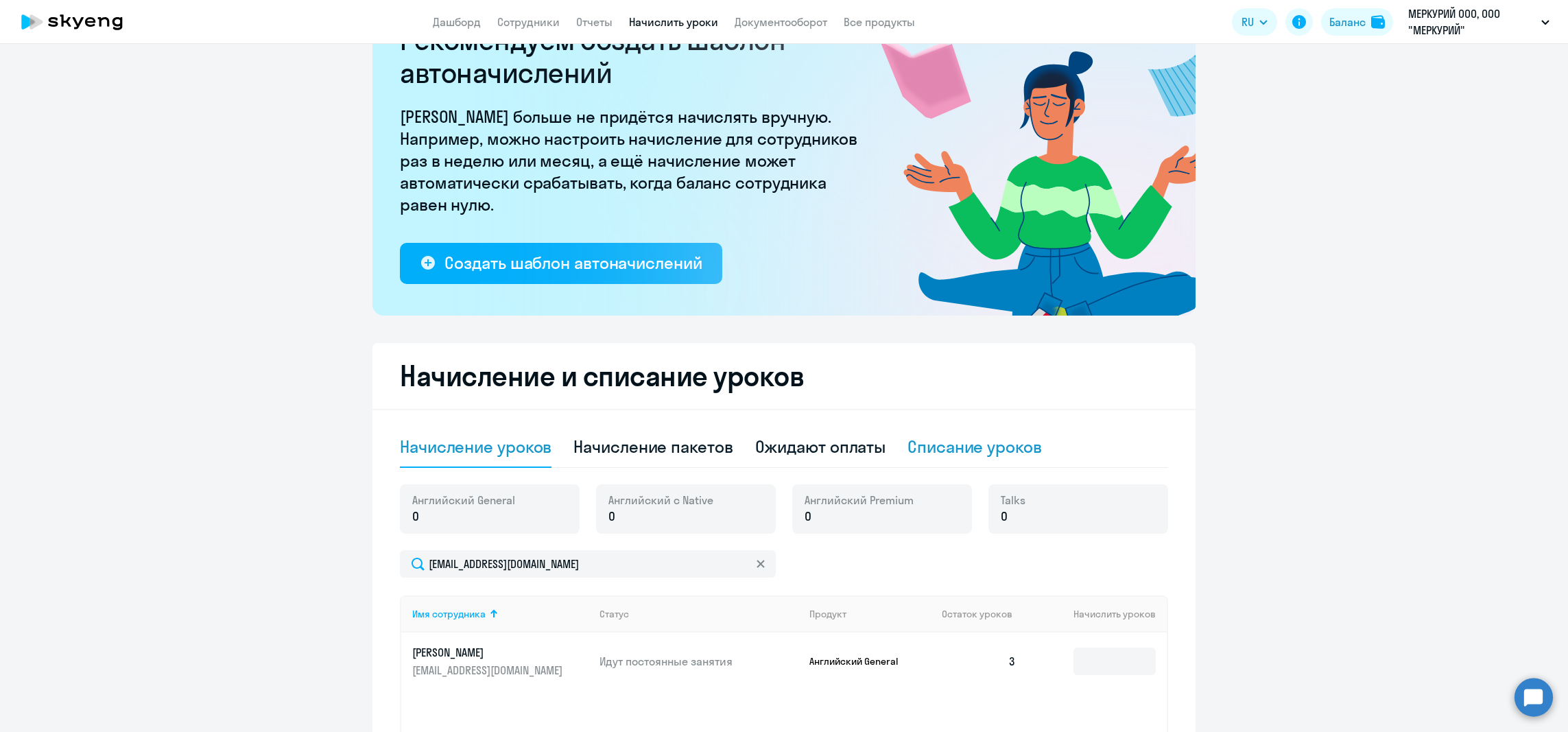
click at [966, 455] on div "Списание уроков" at bounding box center [974, 447] width 134 height 22
select select "10"
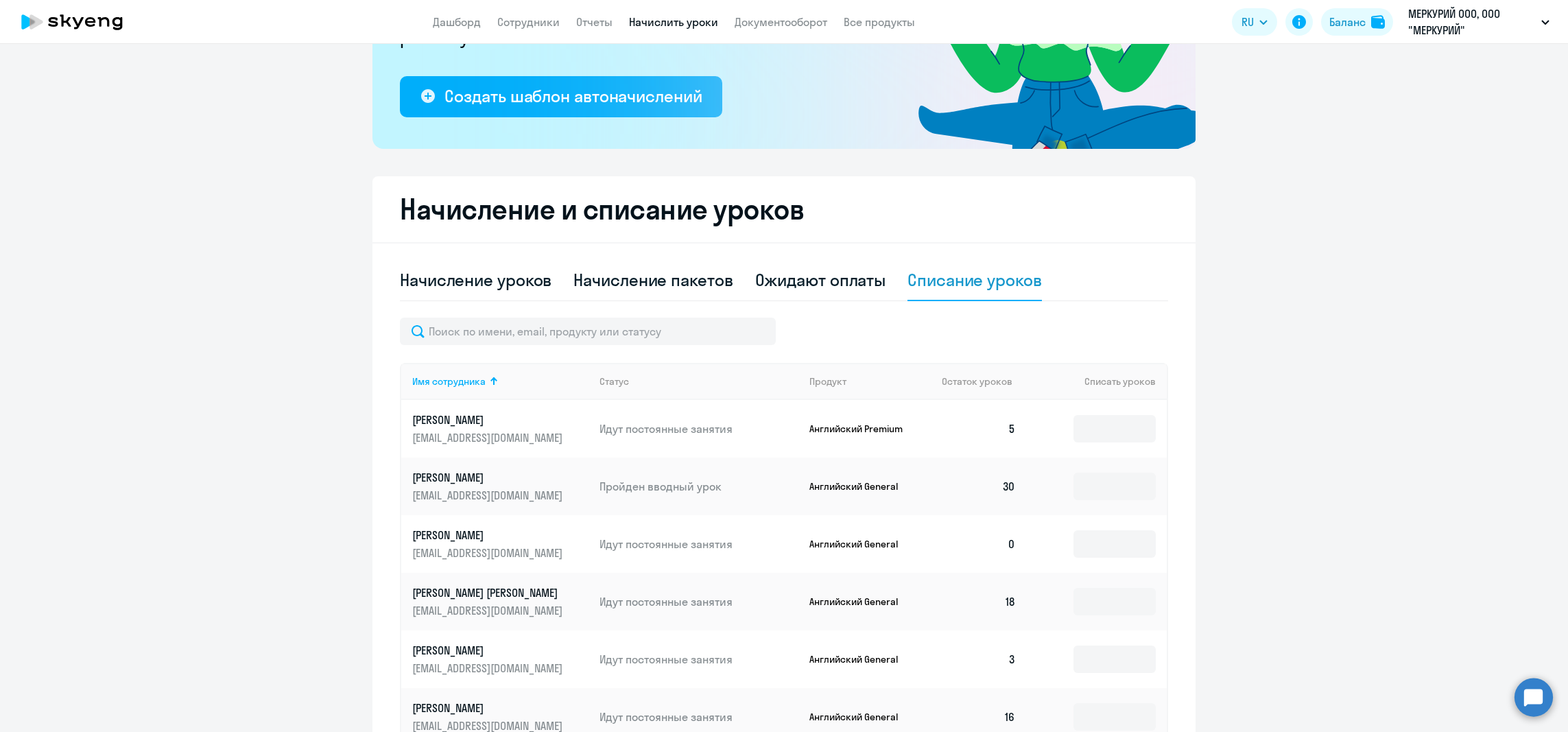
scroll to position [412, 0]
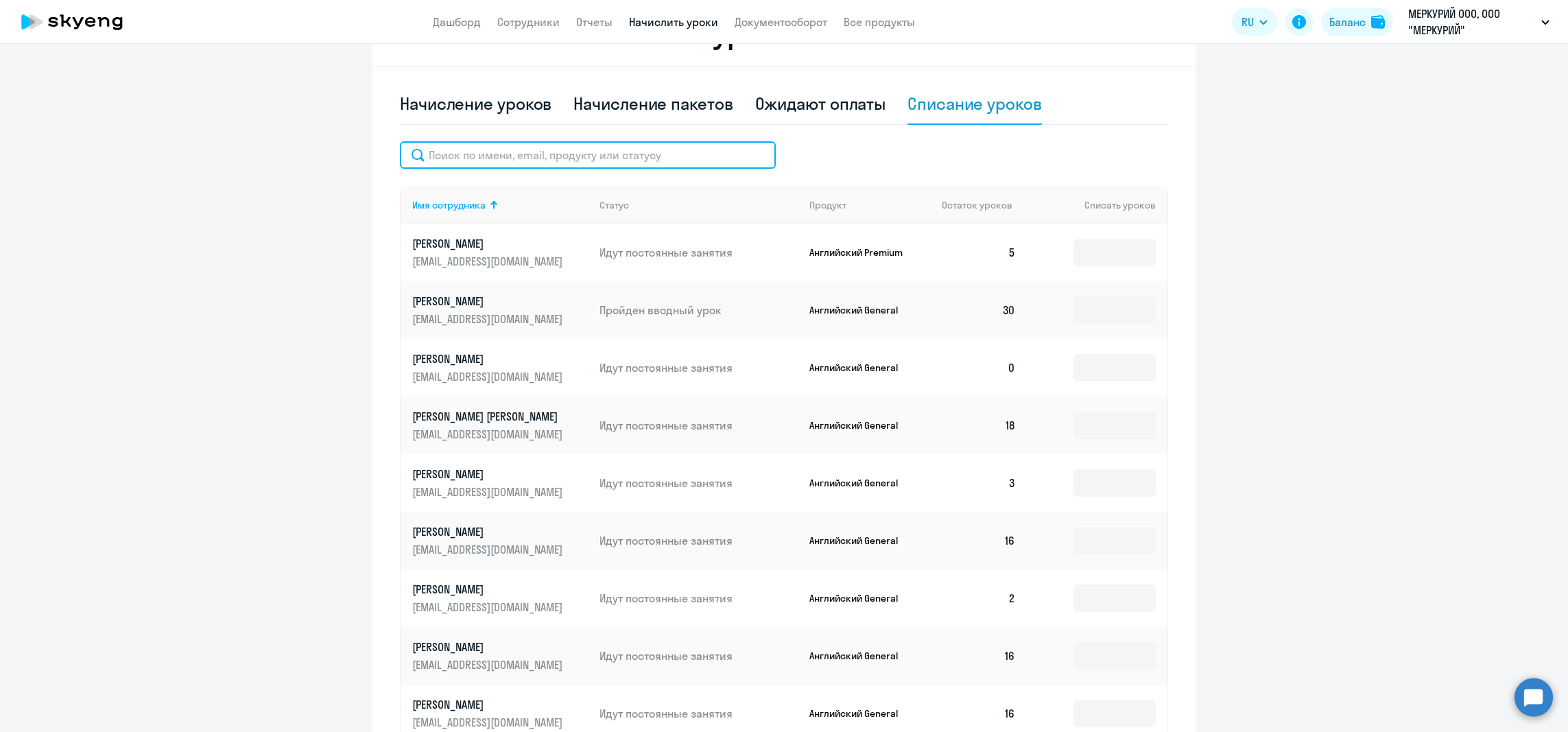
click at [527, 154] on input "text" at bounding box center [588, 155] width 376 height 28
paste input "[PERSON_NAME]"
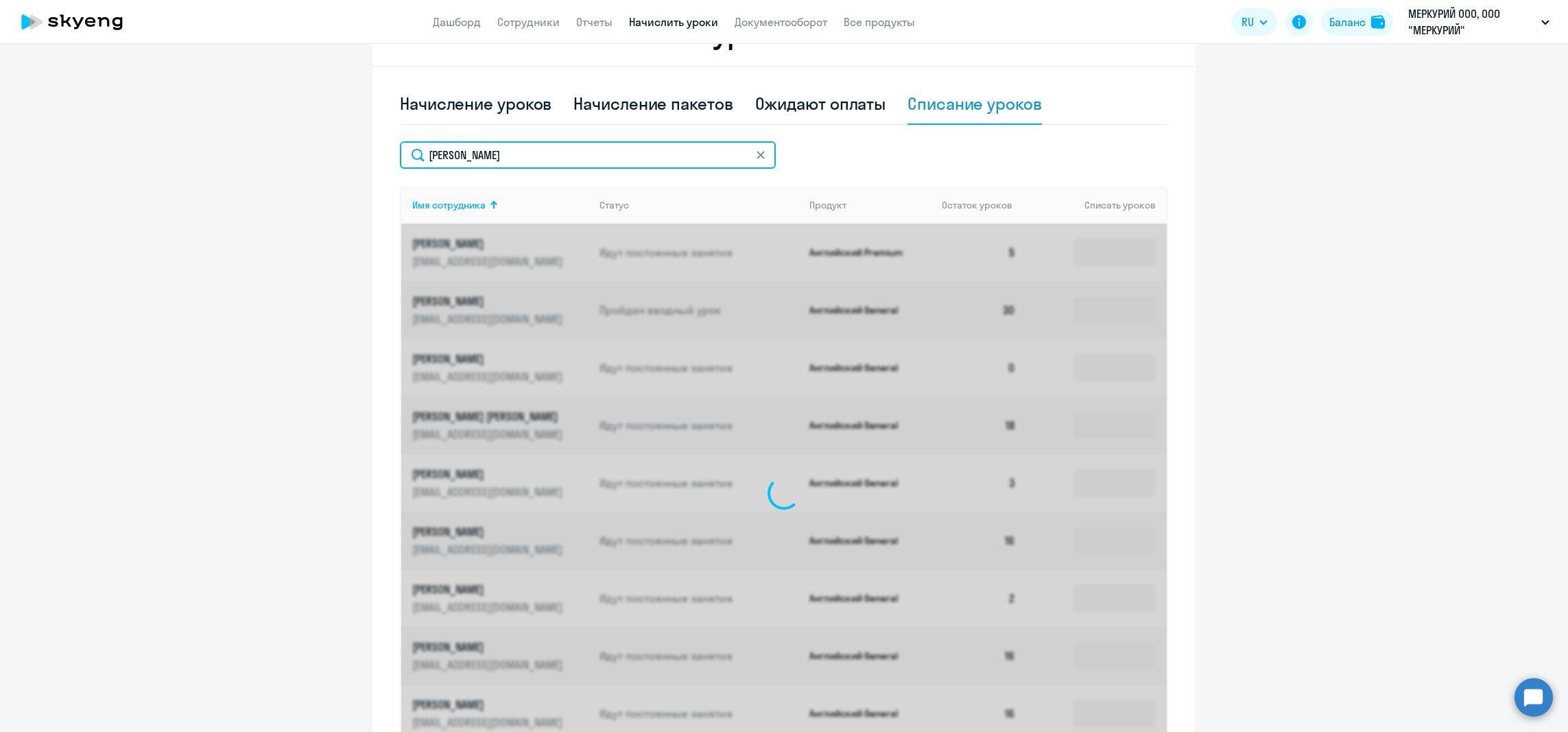
scroll to position [187, 0]
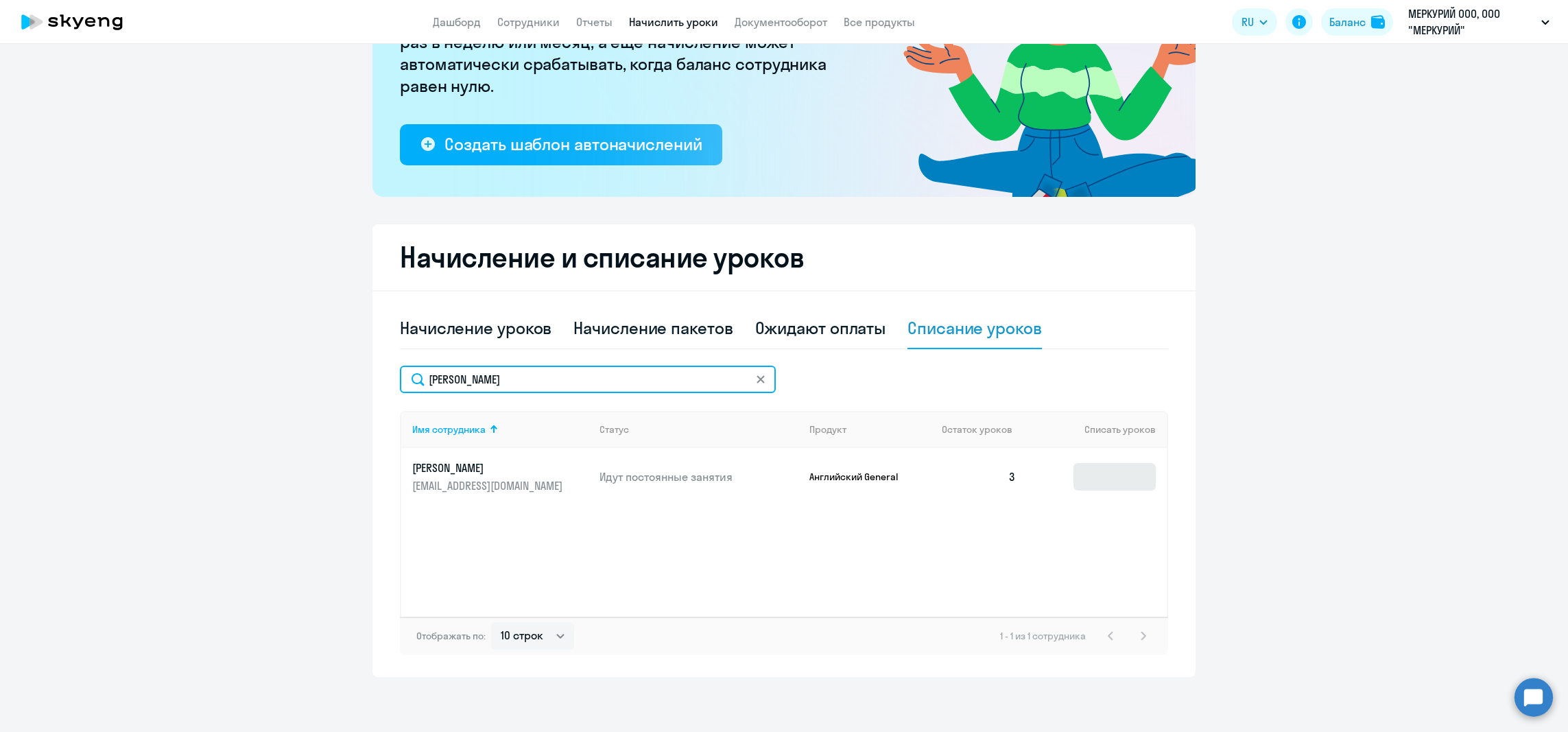
type input "[PERSON_NAME]"
click at [1108, 478] on input at bounding box center [1115, 477] width 83 height 28
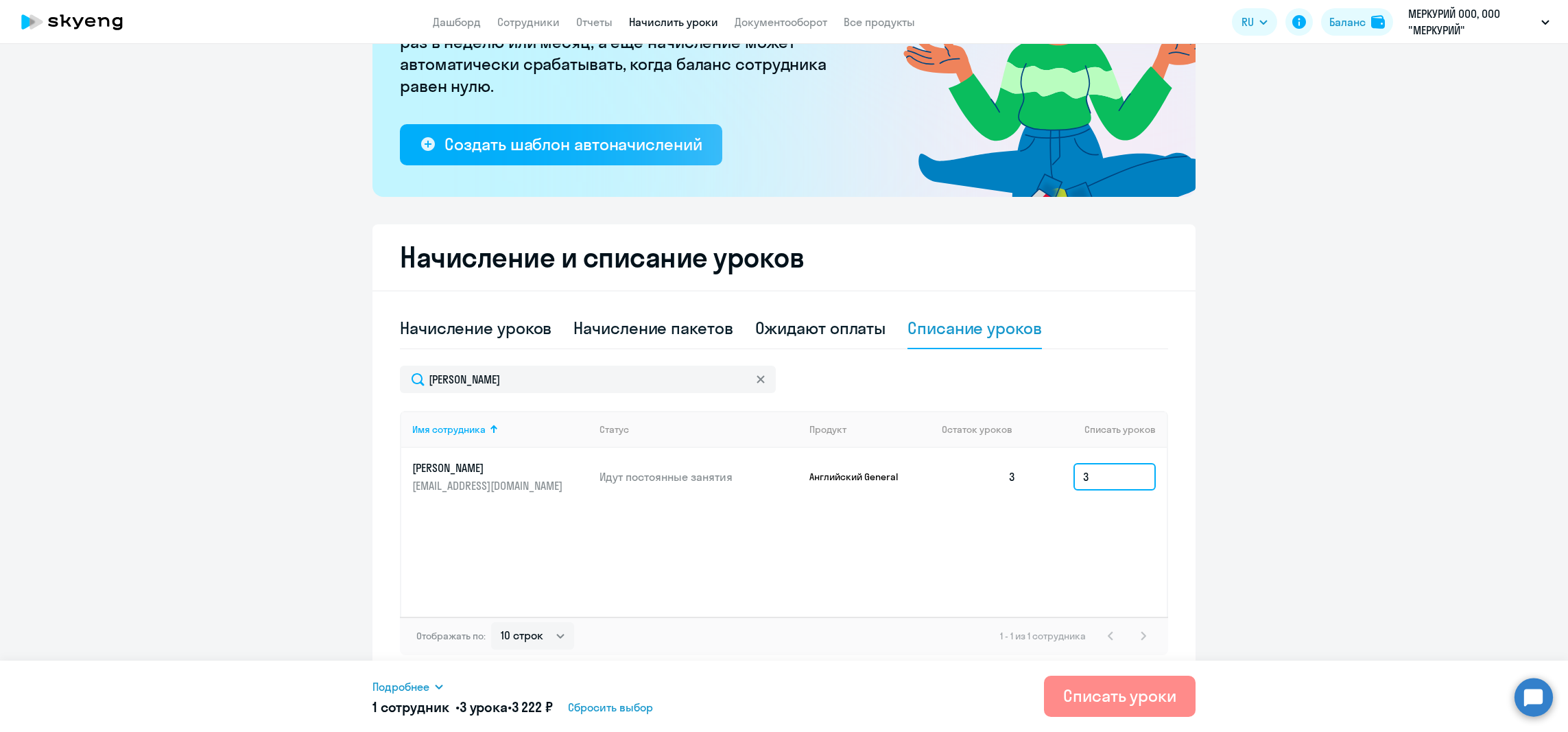
type input "3"
click at [1095, 701] on div "Списать уроки" at bounding box center [1120, 695] width 113 height 22
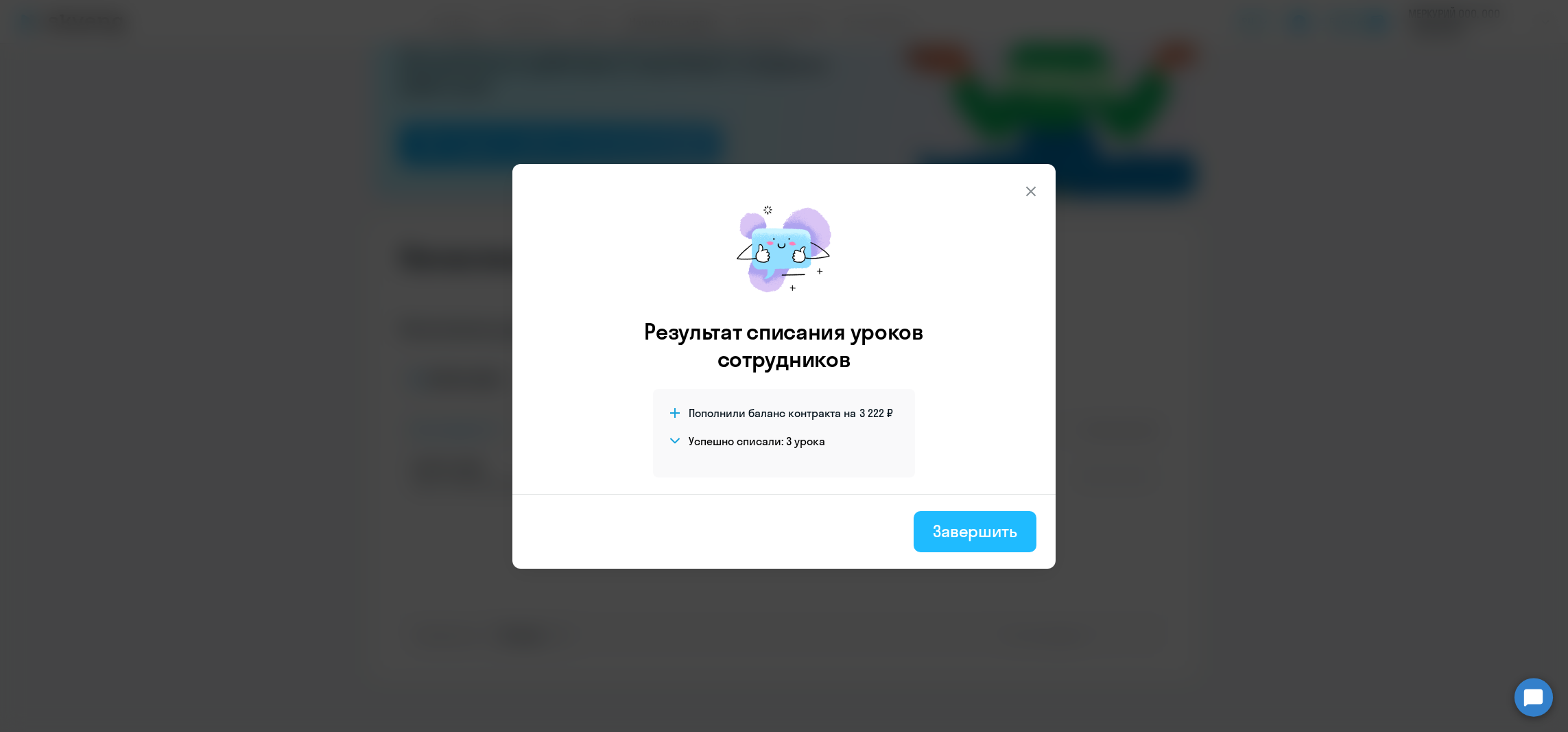
click at [978, 538] on div "Завершить" at bounding box center [974, 531] width 85 height 22
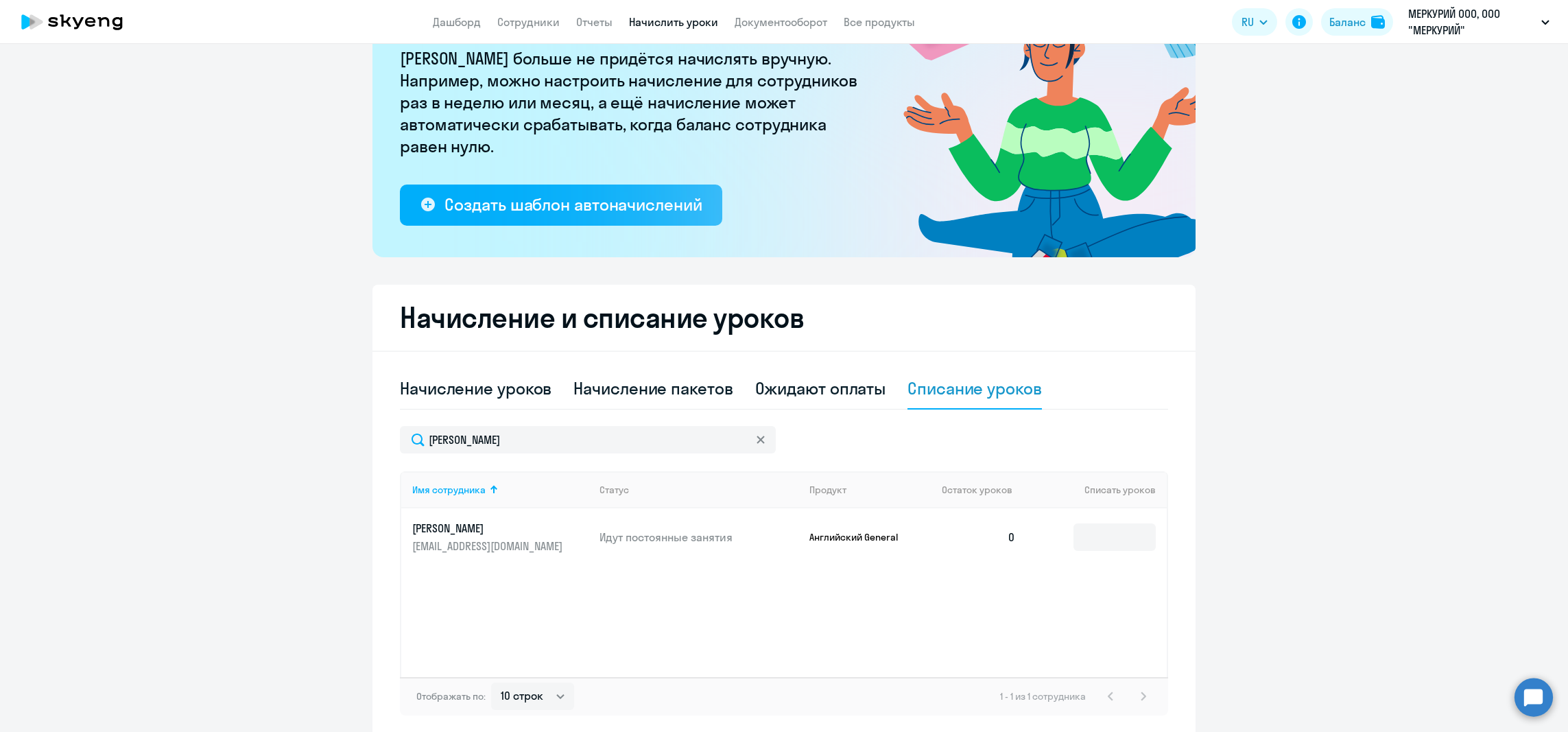
scroll to position [0, 0]
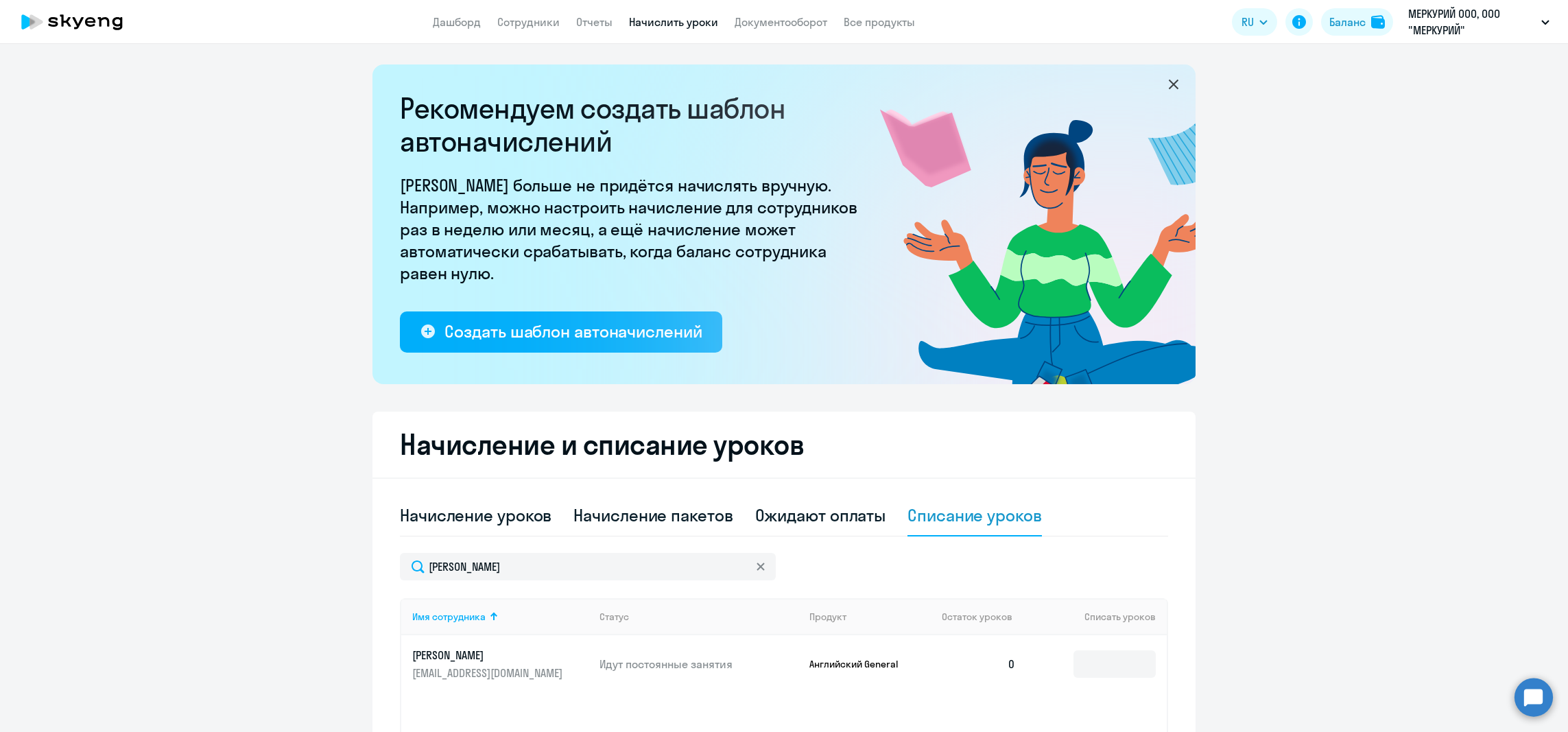
click at [458, 33] on app-header "Дашборд Сотрудники Отчеты Начислить уроки Документооборот Все продукты Дашборд …" at bounding box center [784, 22] width 1568 height 44
click at [457, 26] on link "Дашборд" at bounding box center [456, 22] width 48 height 14
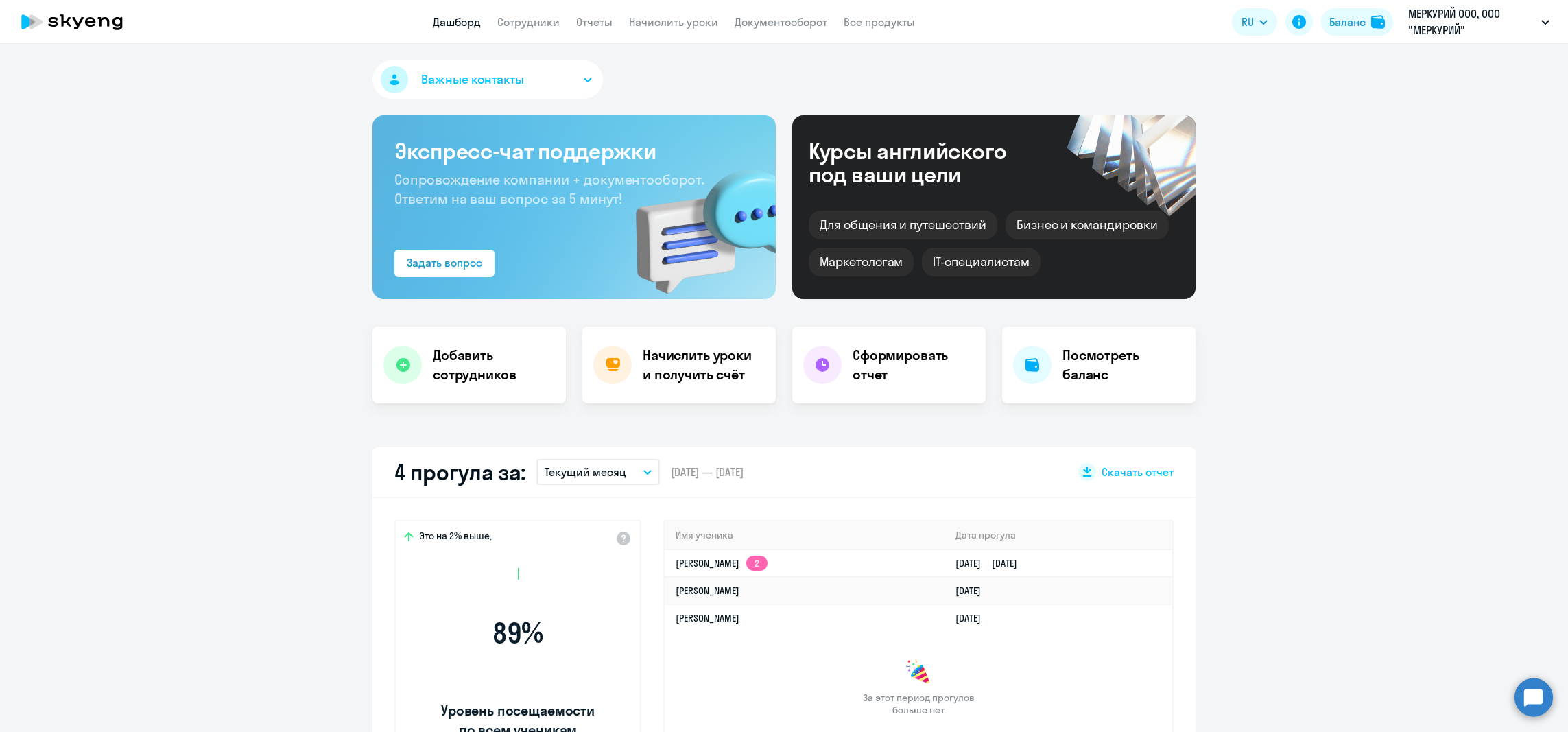
select select "30"
click at [537, 19] on link "Сотрудники" at bounding box center [528, 22] width 63 height 14
select select "30"
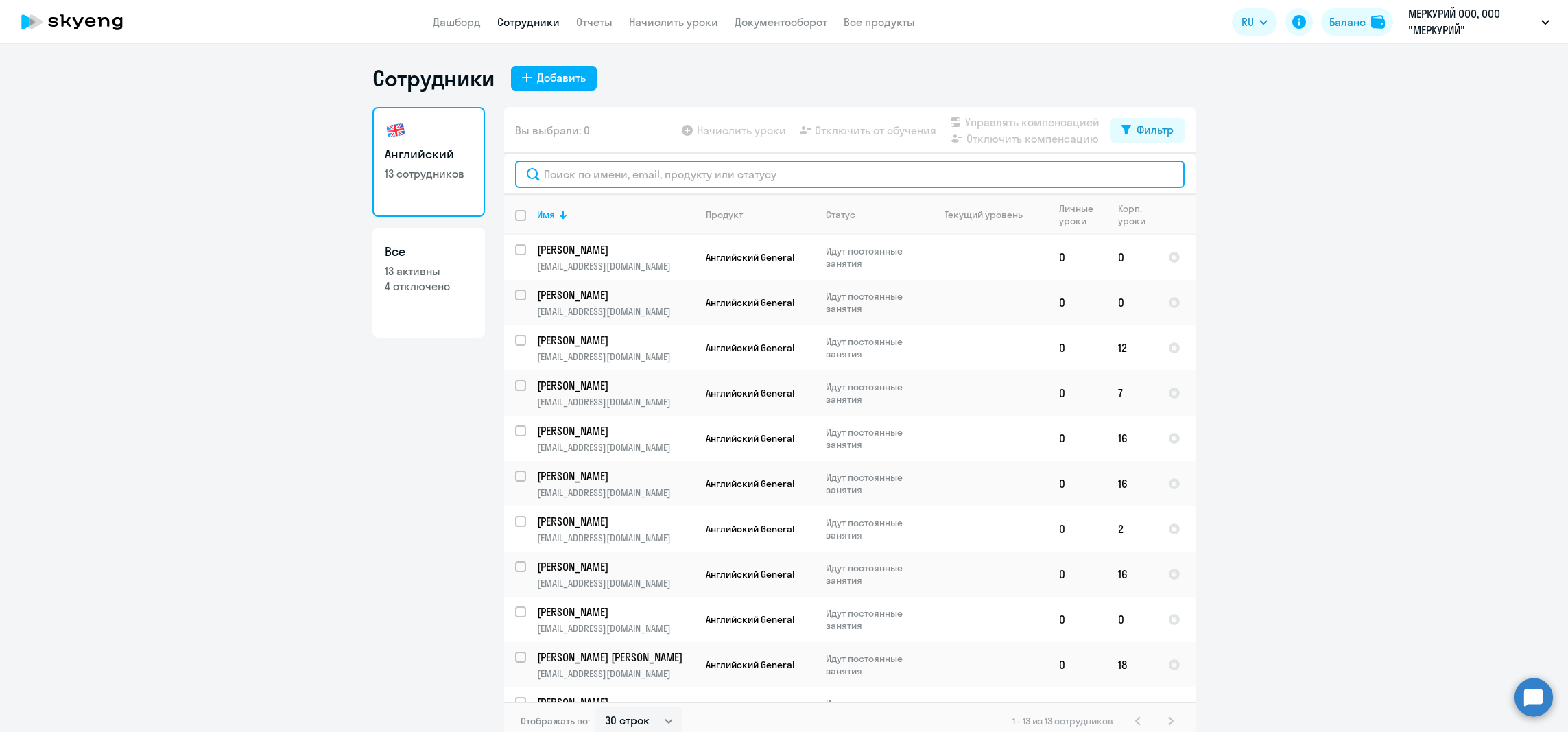
click at [608, 178] on input "text" at bounding box center [849, 174] width 669 height 28
paste input "[PERSON_NAME]"
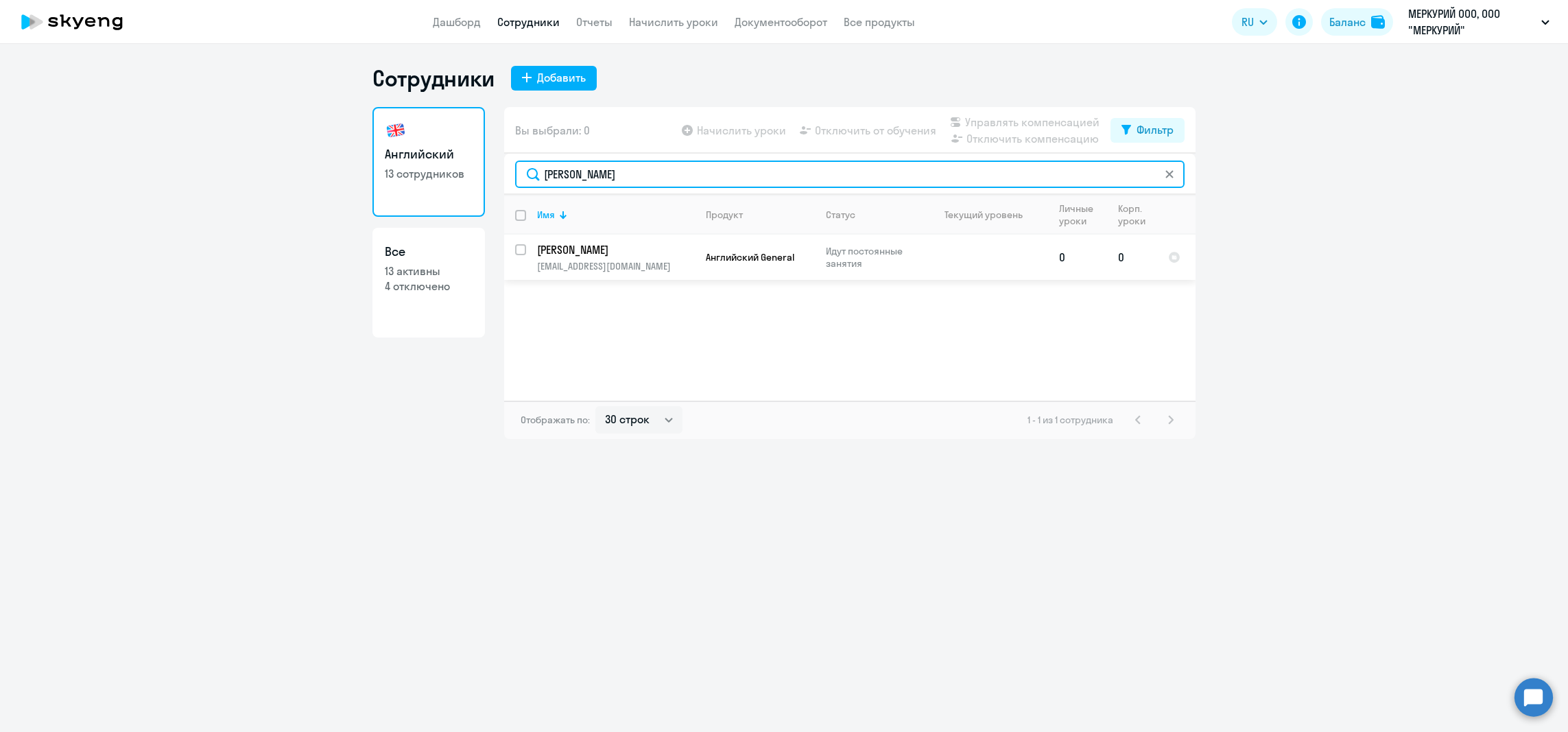
type input "[PERSON_NAME]"
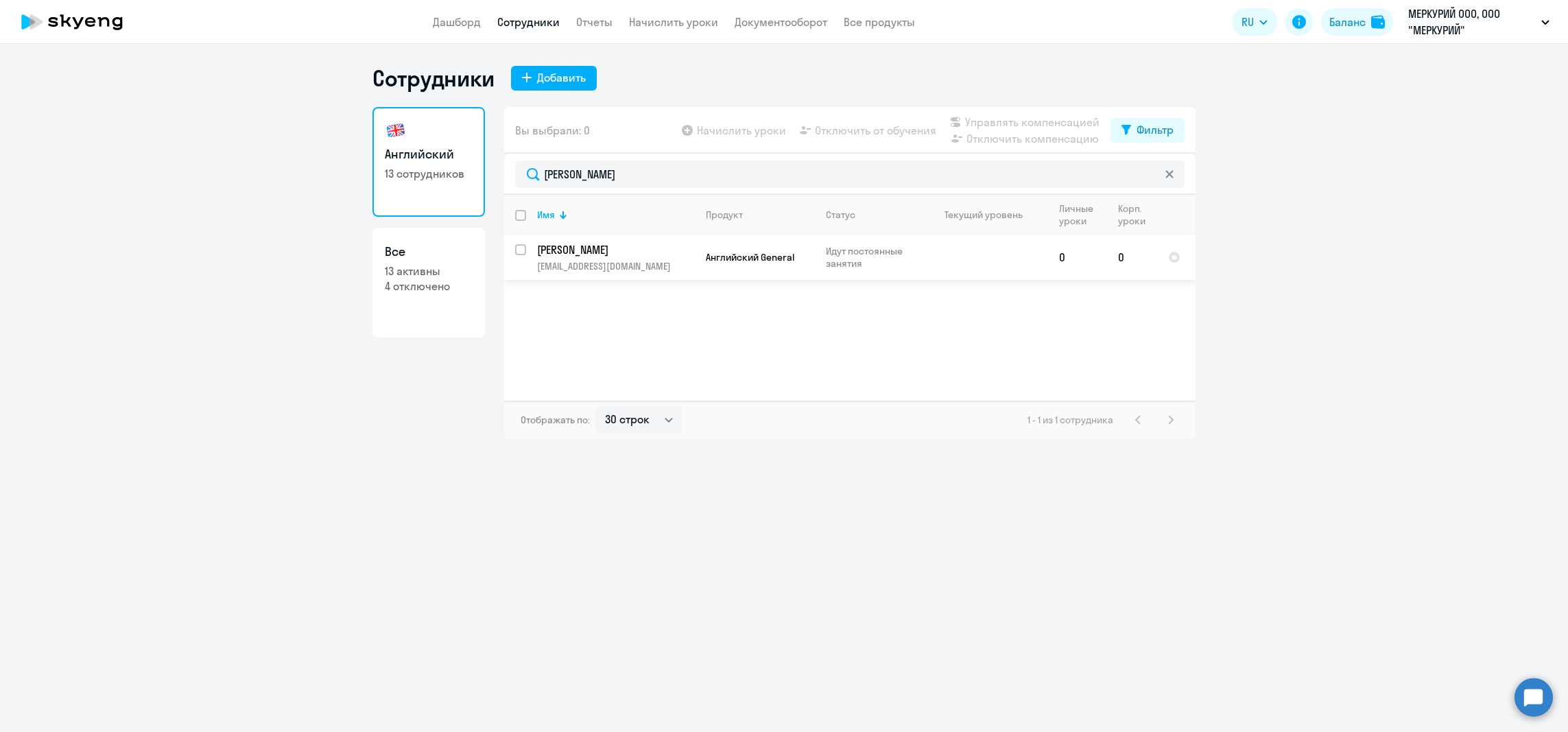
click at [519, 249] on input "select row 41415484" at bounding box center [529, 259] width 28 height 28
checkbox input "true"
click at [872, 122] on span "Отключить от обучения" at bounding box center [876, 130] width 121 height 17
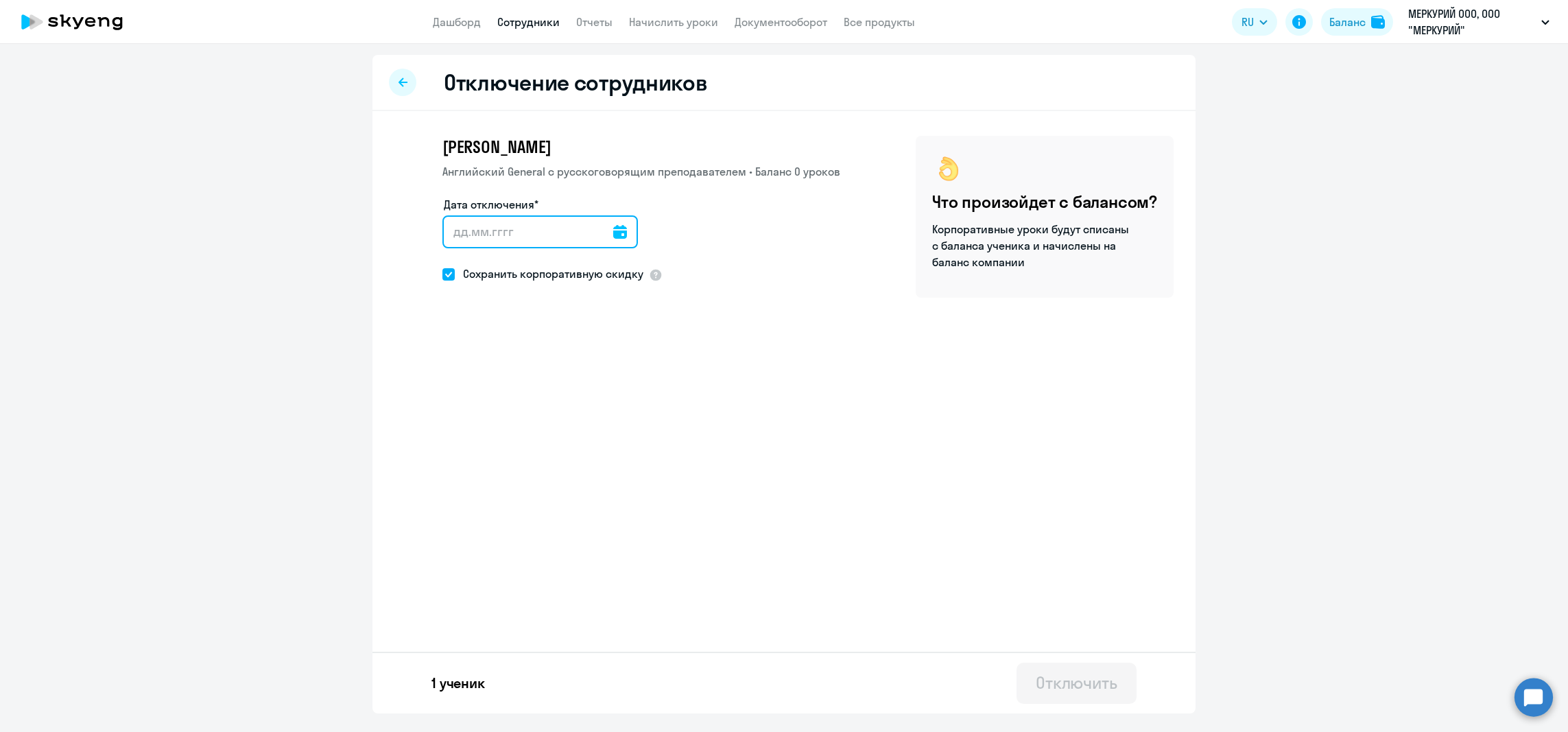
click at [620, 234] on input "Дата отключения*" at bounding box center [540, 232] width 196 height 33
click at [613, 231] on icon at bounding box center [620, 232] width 14 height 14
click at [487, 448] on span "26" at bounding box center [488, 447] width 25 height 25
type input "[DATE]"
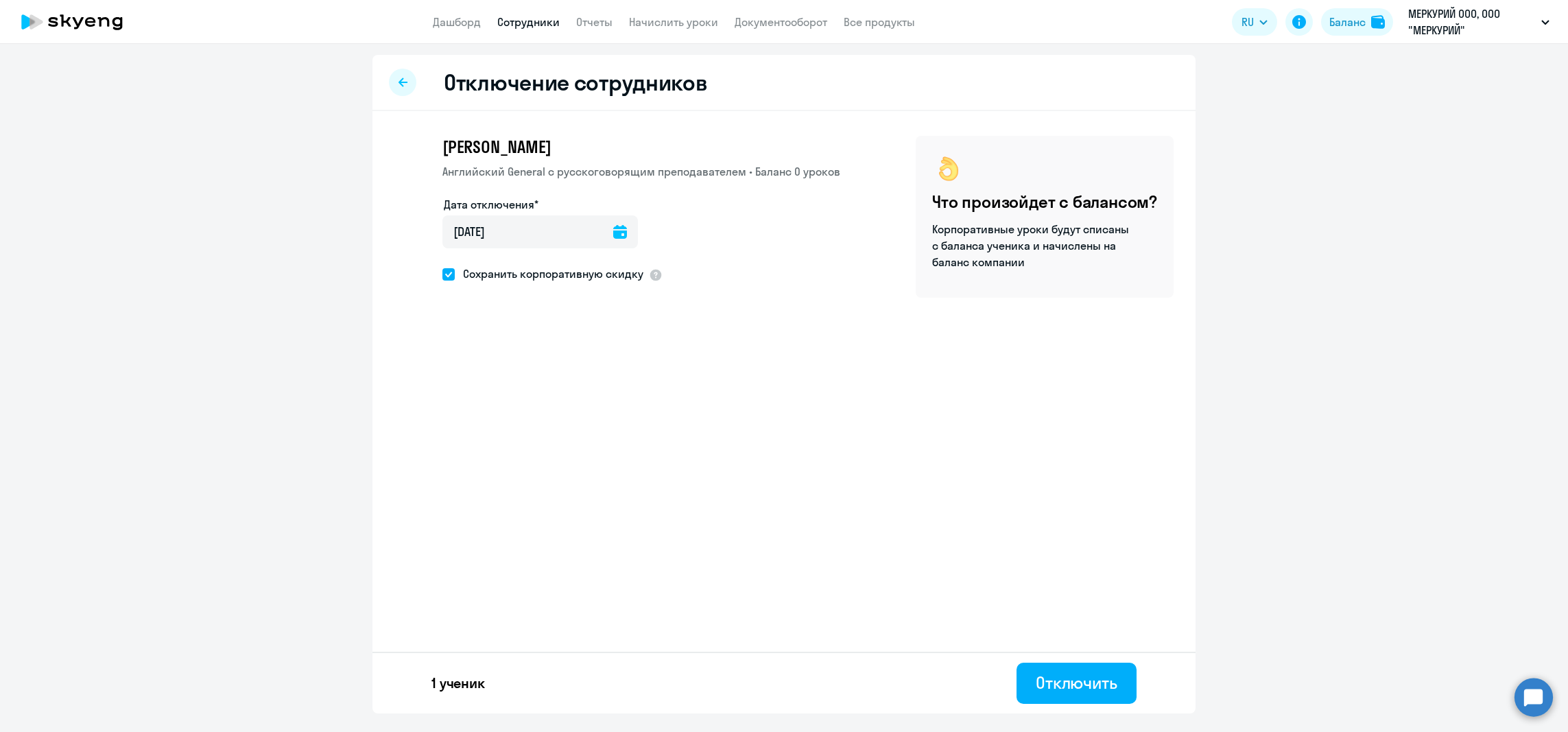
click at [637, 549] on div "Отключение сотрудников [PERSON_NAME] [DEMOGRAPHIC_DATA] General с [DEMOGRAPHIC_…" at bounding box center [784, 384] width 823 height 658
click at [447, 277] on span at bounding box center [448, 274] width 12 height 12
click at [442, 274] on input "Сохранить корпоративную скидку" at bounding box center [441, 274] width 1 height 1
checkbox input "false"
click at [1073, 671] on button "Отключить" at bounding box center [1076, 682] width 120 height 41
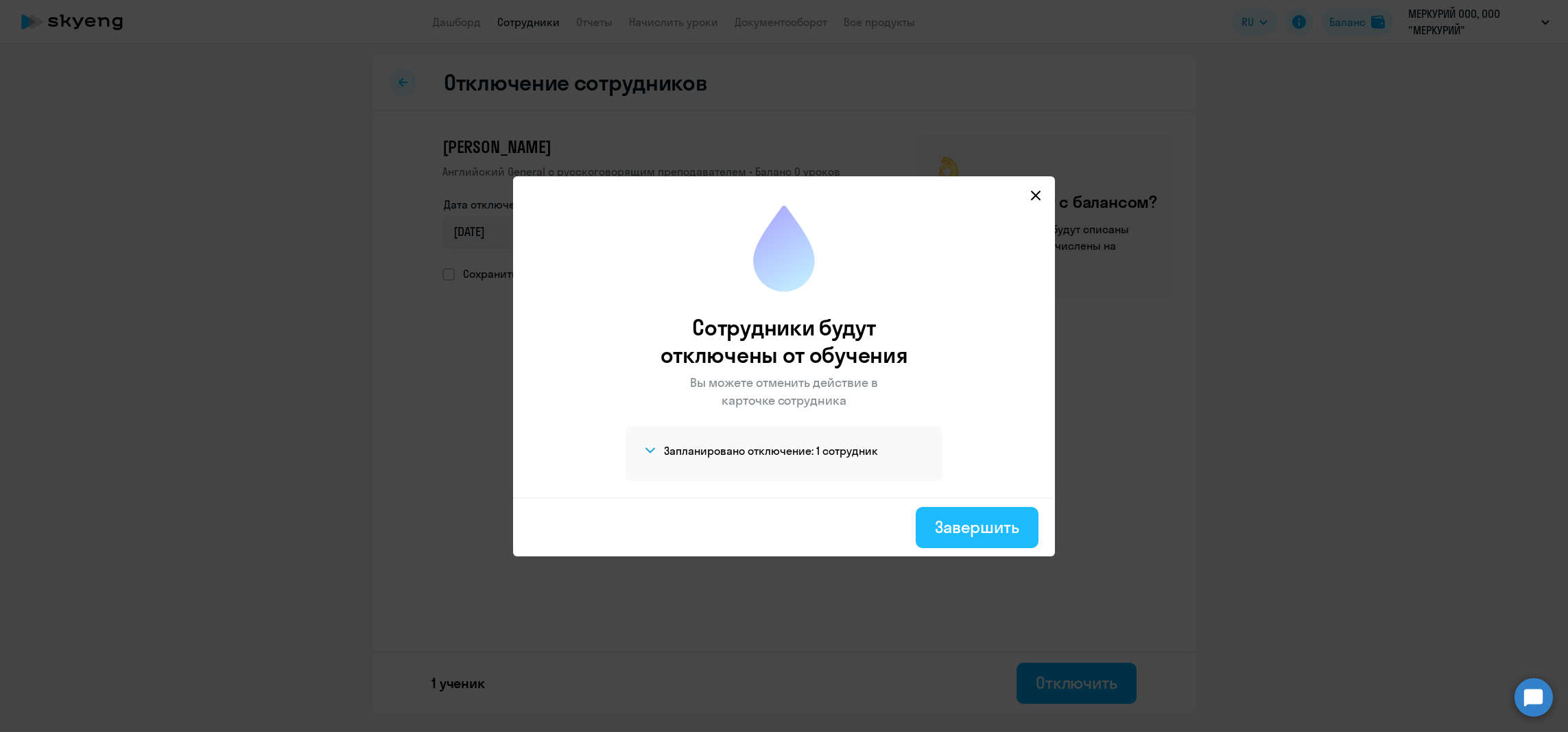
click at [969, 522] on div "Завершить" at bounding box center [976, 527] width 85 height 22
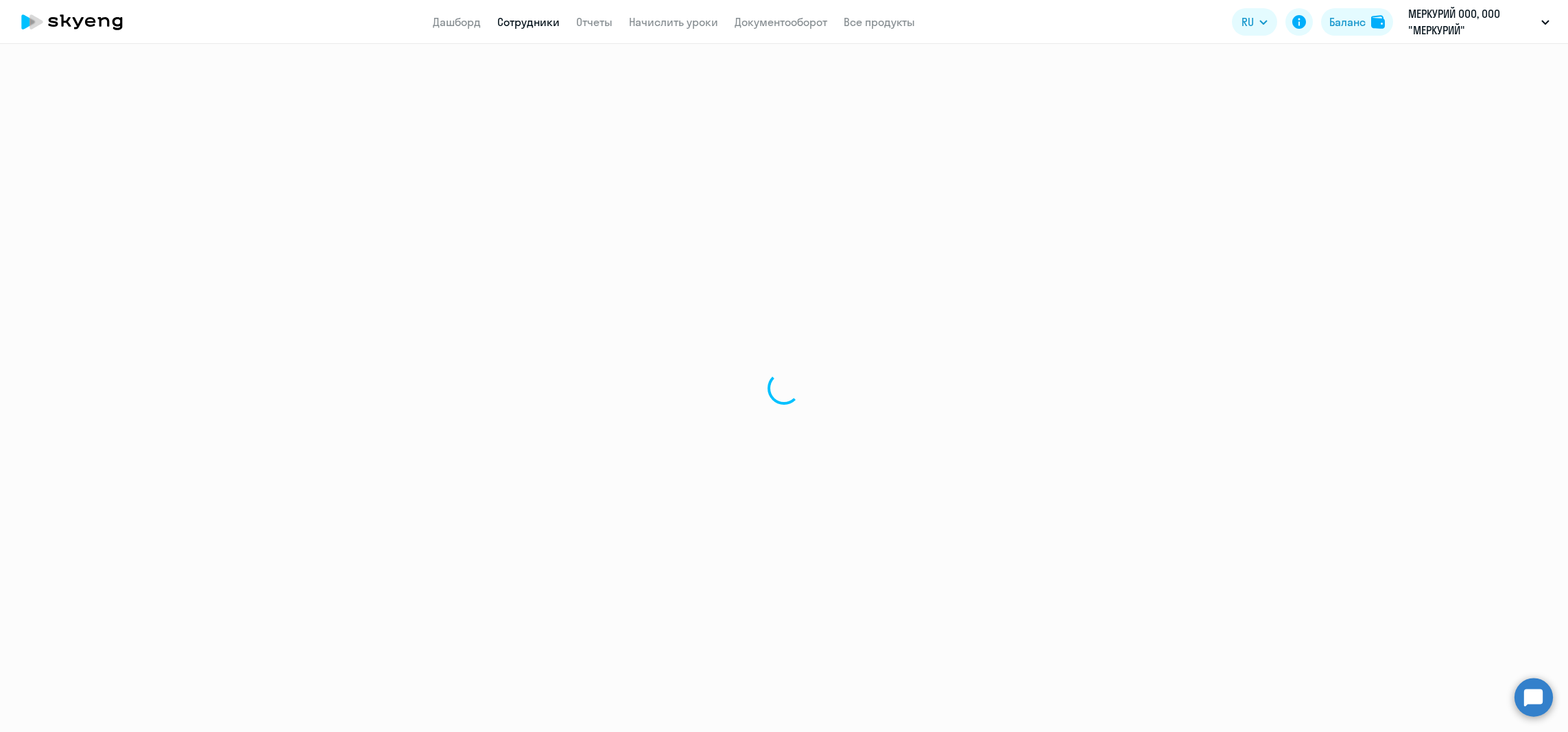
select select "30"
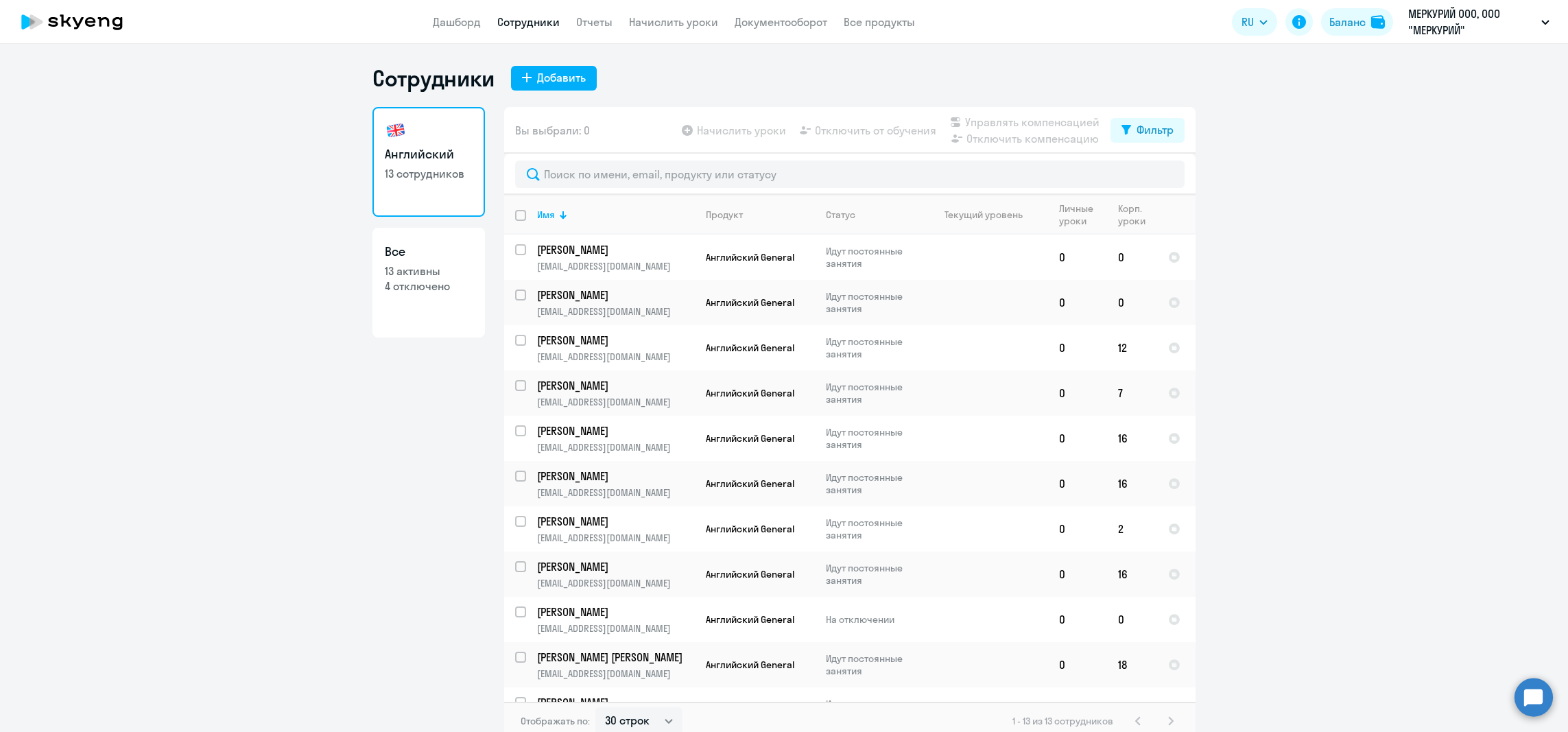
click at [414, 285] on p "4 отключено" at bounding box center [429, 285] width 87 height 15
select select "30"
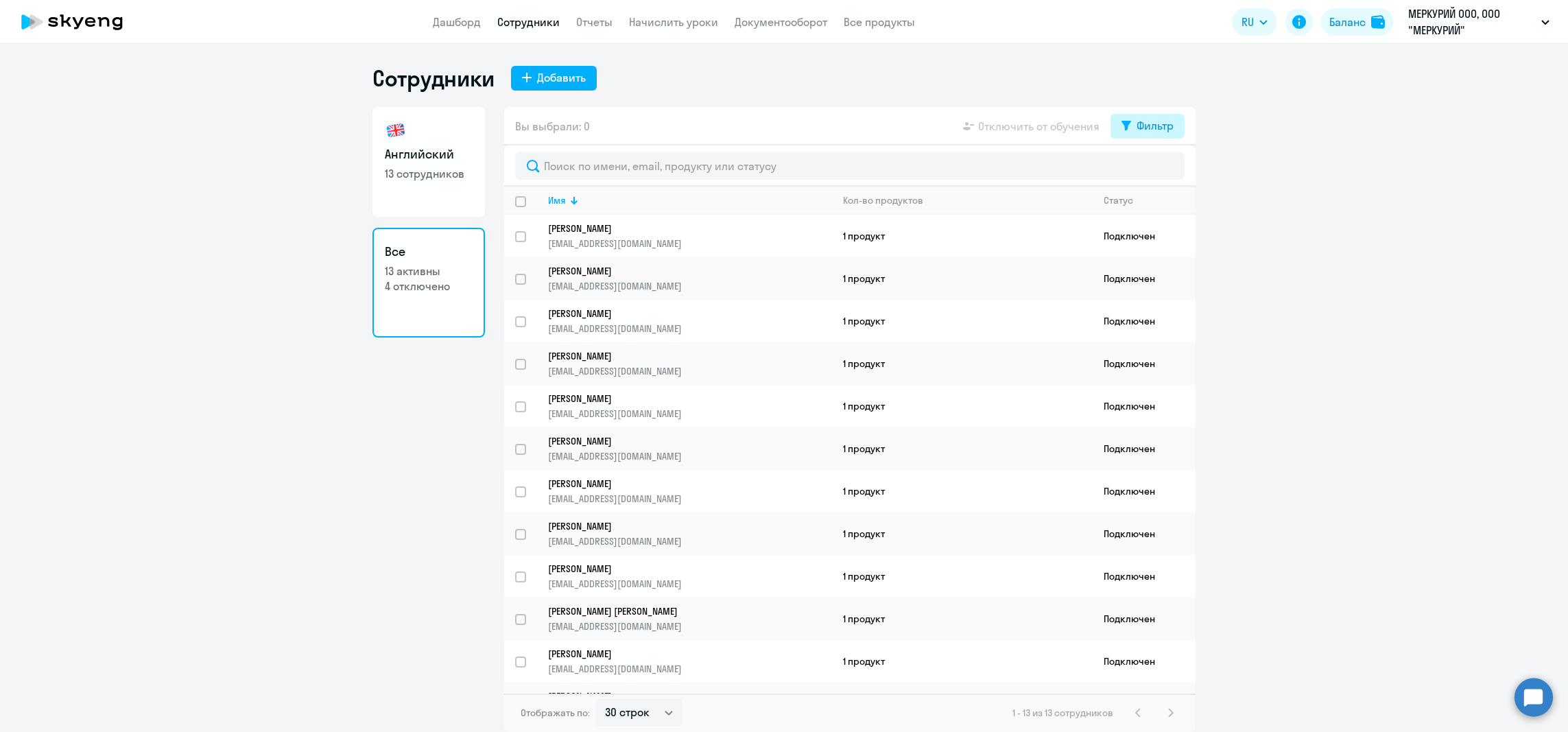
click at [1133, 135] on button "Фильтр" at bounding box center [1147, 126] width 75 height 25
click at [1136, 126] on div "Фильтр" at bounding box center [1154, 125] width 37 height 17
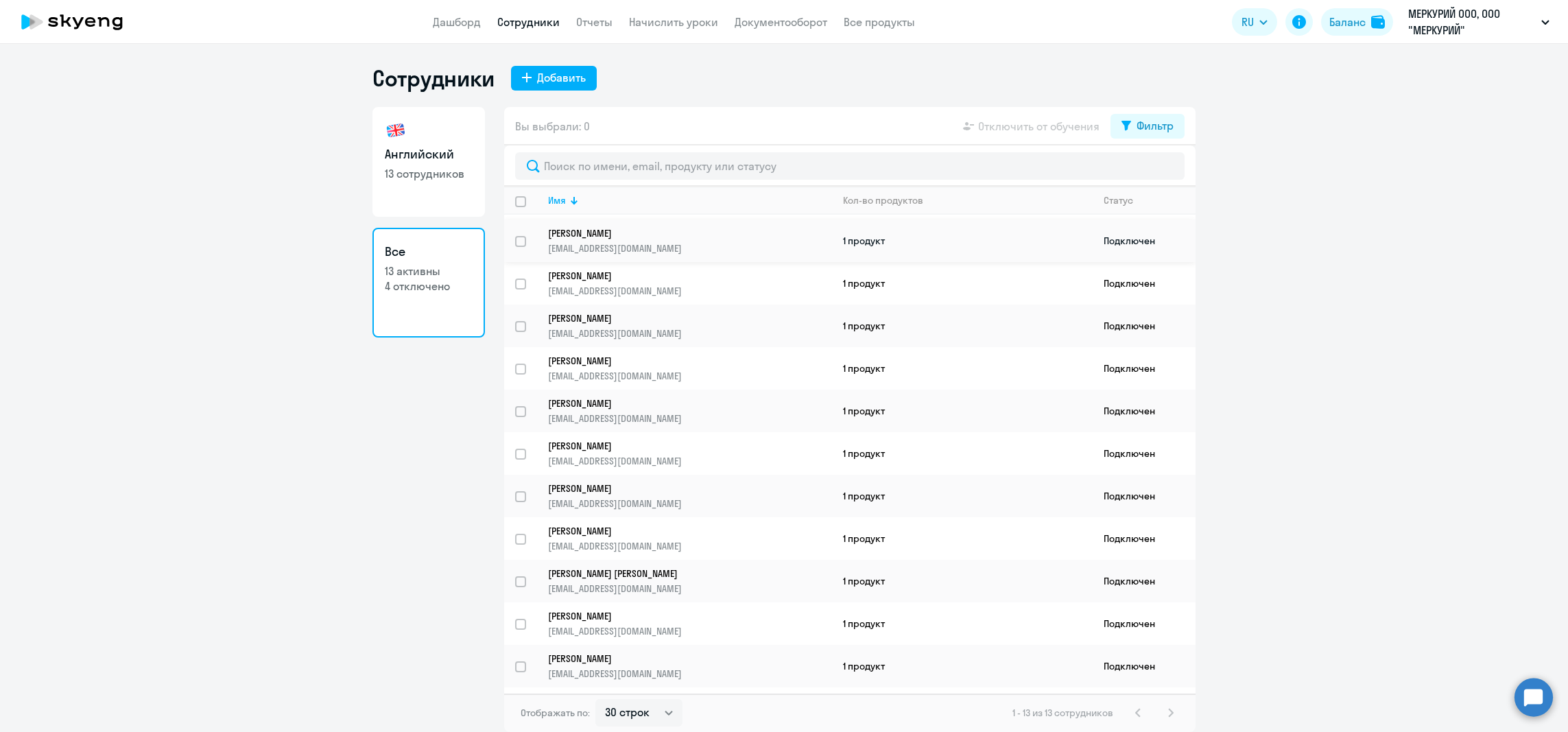
scroll to position [75, 0]
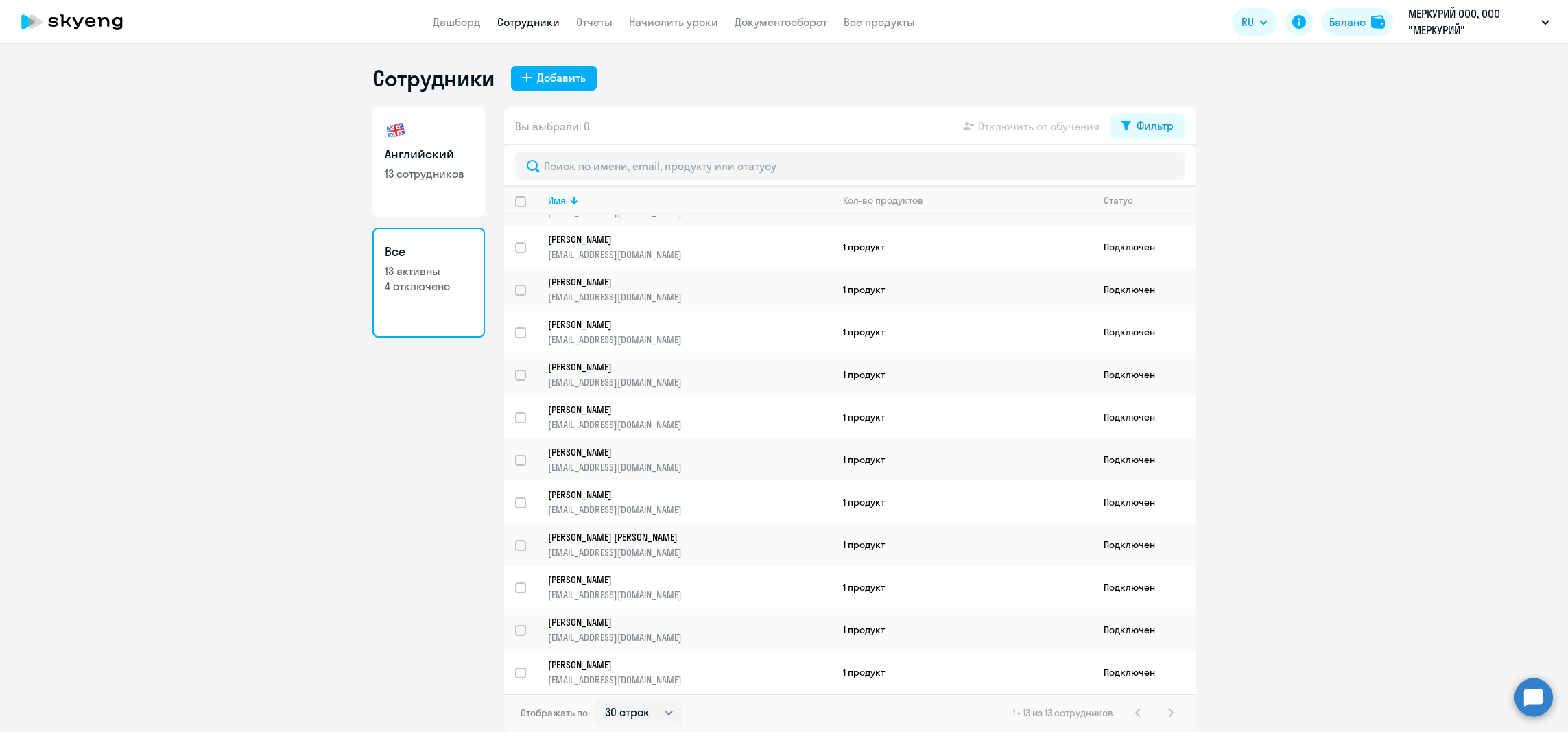
click at [432, 288] on p "4 отключено" at bounding box center [429, 285] width 87 height 15
click at [1135, 190] on th "Статус" at bounding box center [1143, 201] width 102 height 28
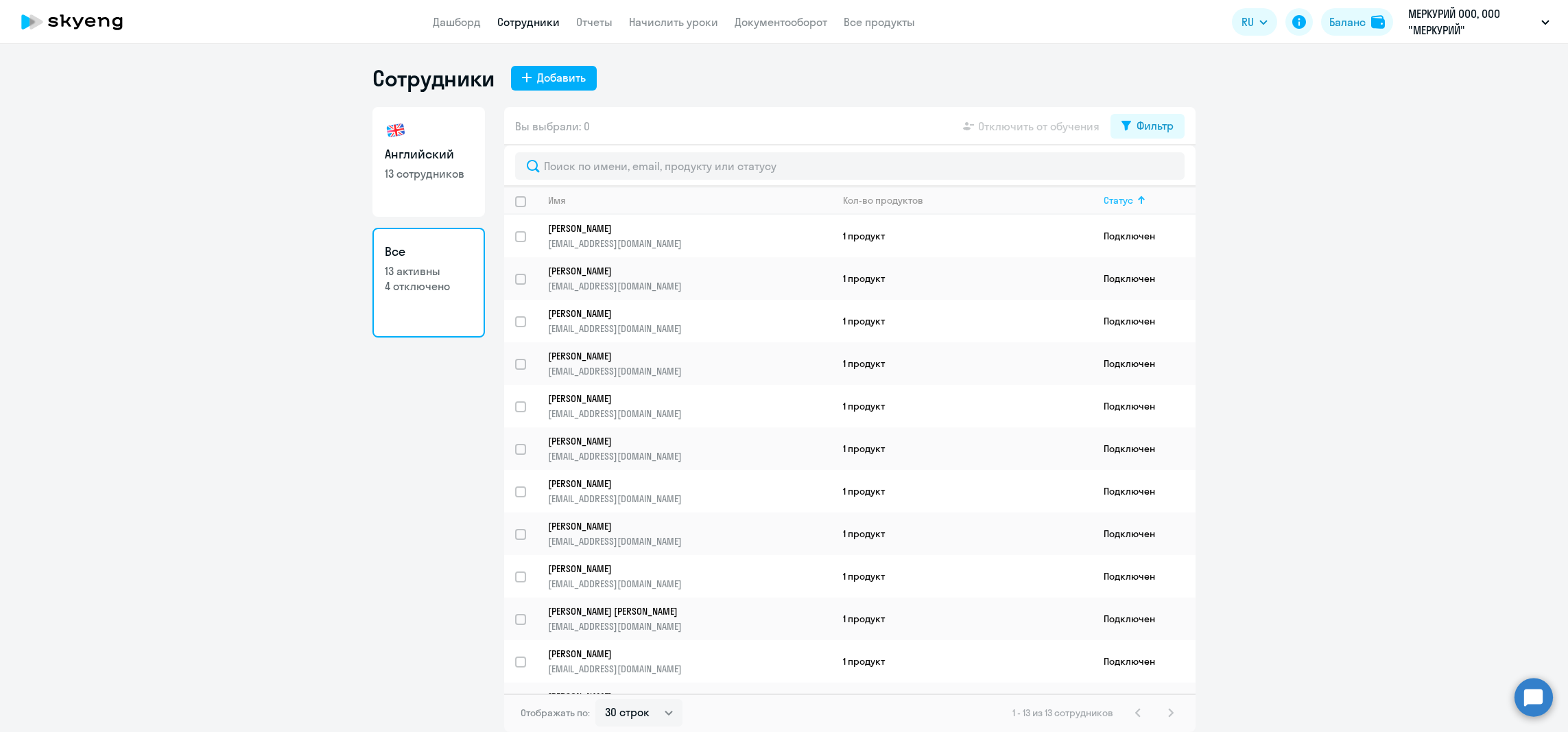
click at [1135, 196] on div "Статус" at bounding box center [1149, 200] width 91 height 12
click at [625, 178] on input "text" at bounding box center [849, 166] width 669 height 28
paste input "Не состоял"
type input "Не состоял"
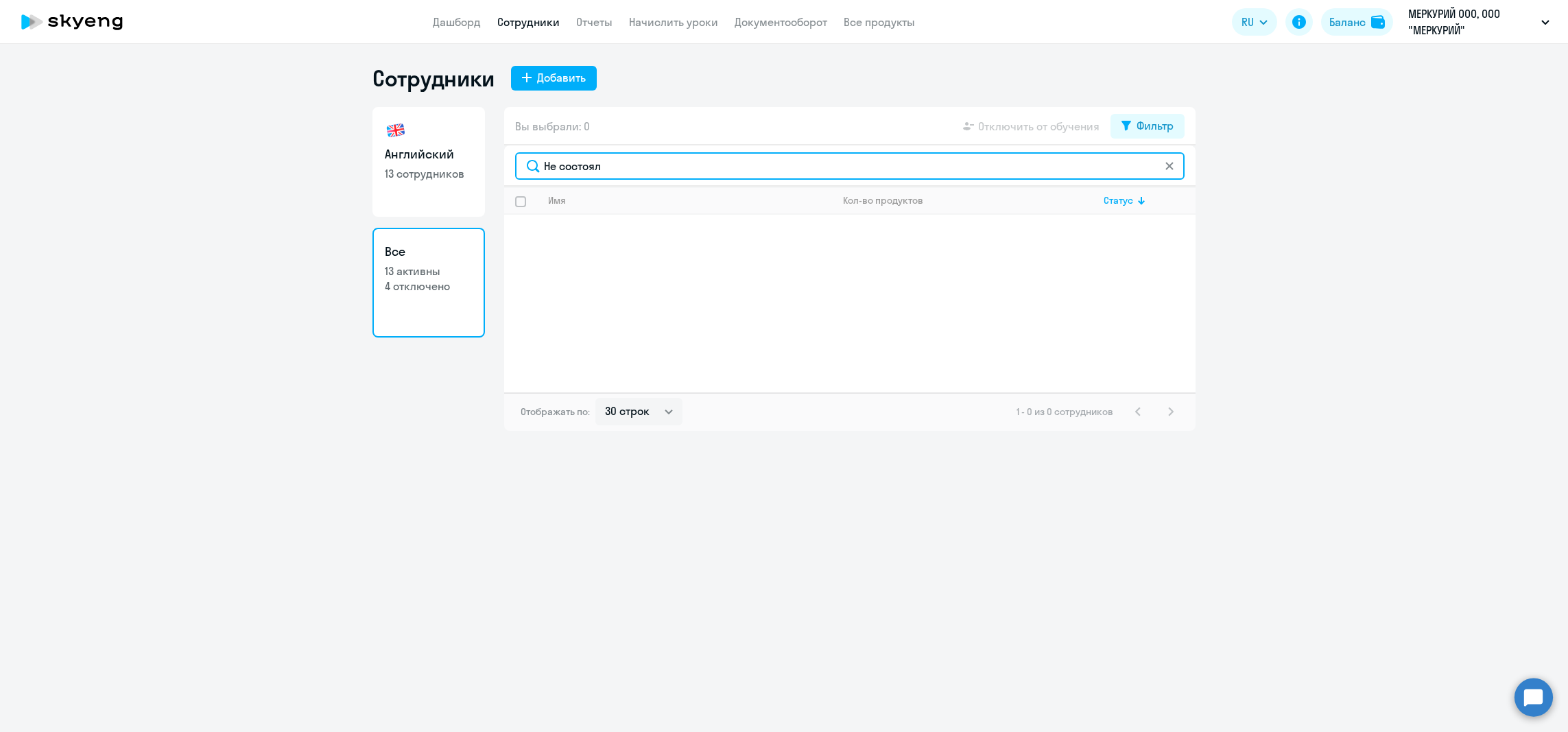
click at [575, 165] on input "Не состоял" at bounding box center [849, 166] width 669 height 28
